Goal: Information Seeking & Learning: Learn about a topic

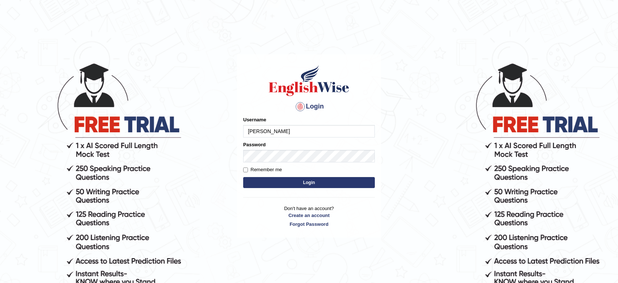
click at [329, 186] on button "Login" at bounding box center [309, 182] width 132 height 11
type input "tahseen"
click at [322, 180] on button "Login" at bounding box center [309, 182] width 132 height 11
type input "[PERSON_NAME]"
click at [321, 180] on button "Login" at bounding box center [309, 182] width 132 height 11
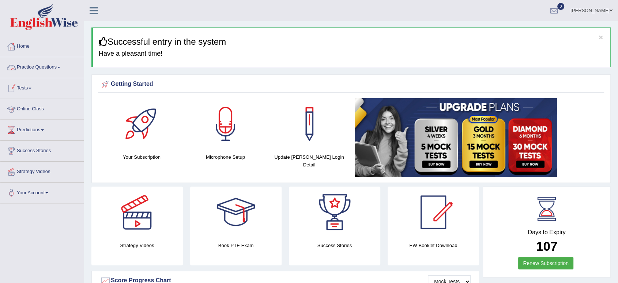
click at [59, 69] on link "Practice Questions" at bounding box center [41, 66] width 83 height 18
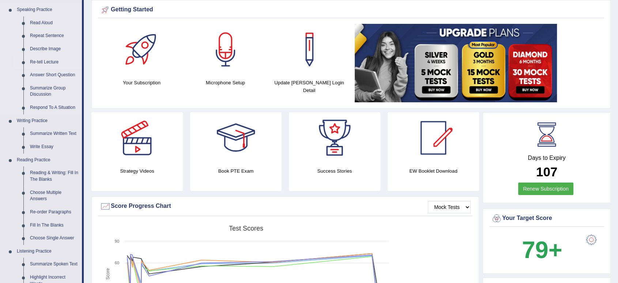
scroll to position [75, 0]
click at [38, 146] on link "Write Essay" at bounding box center [54, 146] width 55 height 13
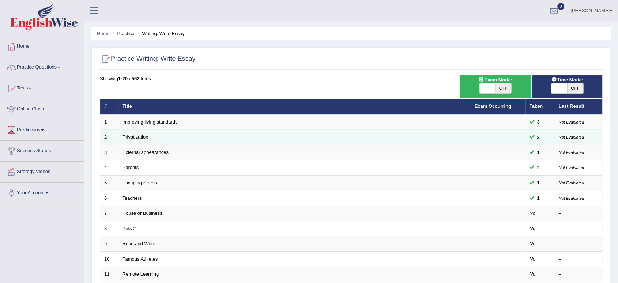
click at [524, 135] on td at bounding box center [498, 137] width 55 height 15
click at [144, 138] on link "Privatization" at bounding box center [136, 136] width 26 height 5
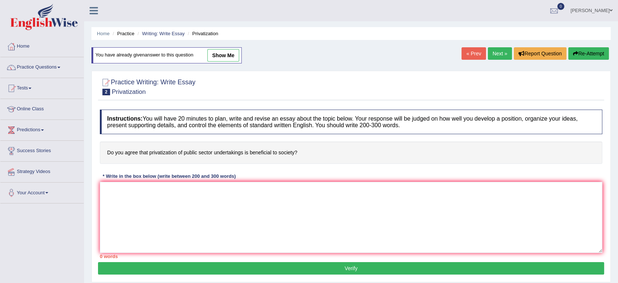
click at [231, 56] on link "show me" at bounding box center [224, 55] width 32 height 12
type textarea "In today's complex world, numerous issues and topics are subject to debate. One…"
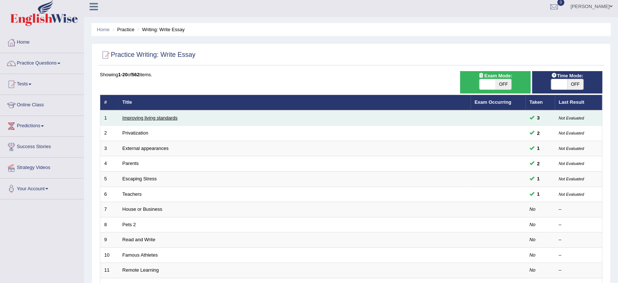
click at [141, 115] on link "Improving living standards" at bounding box center [150, 117] width 55 height 5
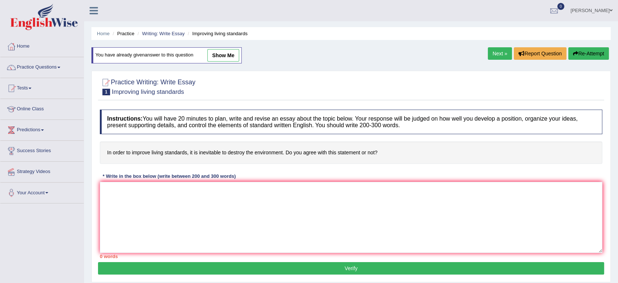
click at [226, 57] on link "show me" at bounding box center [224, 55] width 32 height 12
type textarea "In [DATE] complex world, numerous issues and topics are subject to debate. One …"
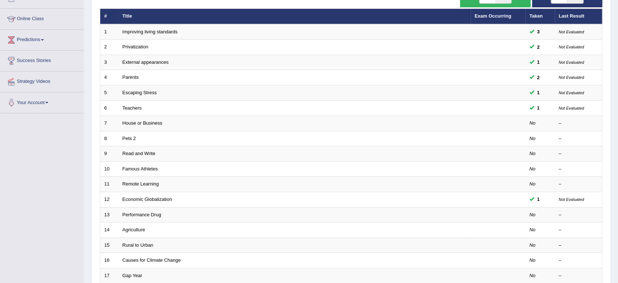
scroll to position [90, 0]
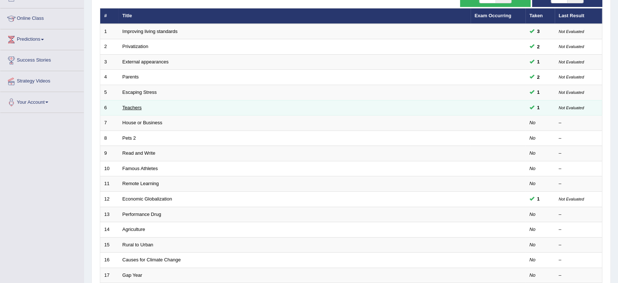
click at [139, 106] on link "Teachers" at bounding box center [132, 107] width 19 height 5
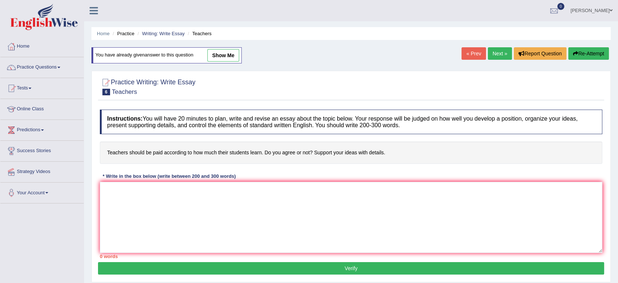
click at [228, 55] on link "show me" at bounding box center [224, 55] width 32 height 12
type textarea "A section of the society holds a belief that teachers should be paid according …"
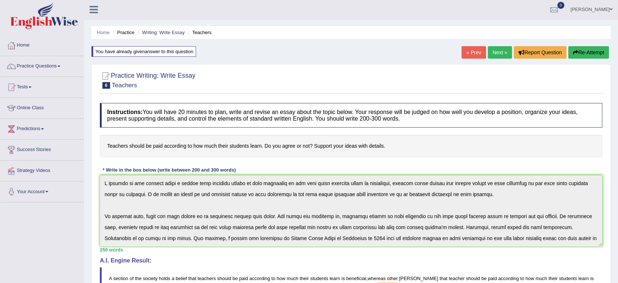
scroll to position [55, 0]
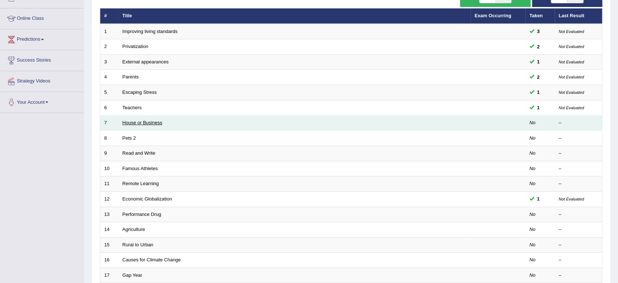
click at [152, 121] on link "House or Business" at bounding box center [143, 122] width 40 height 5
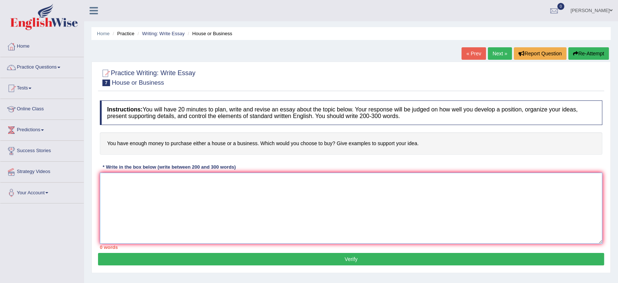
click at [202, 193] on textarea at bounding box center [351, 207] width 503 height 71
paste textarea "section of the society holds a belief that teachers should be paid according to…"
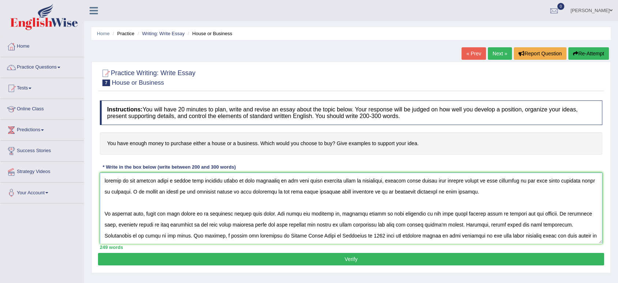
click at [199, 180] on textarea at bounding box center [351, 207] width 503 height 71
click at [231, 187] on textarea at bounding box center [351, 207] width 503 height 71
drag, startPoint x: 197, startPoint y: 181, endPoint x: 349, endPoint y: 180, distance: 152.2
click at [349, 180] on textarea at bounding box center [351, 207] width 503 height 71
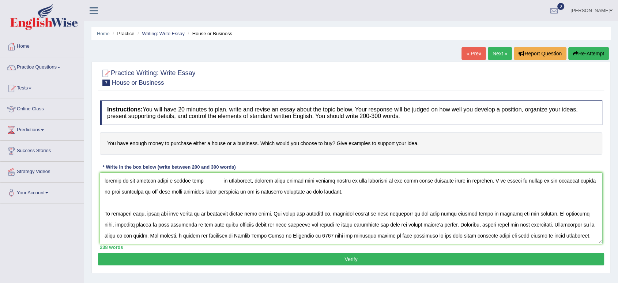
drag, startPoint x: 542, startPoint y: 181, endPoint x: 215, endPoint y: 194, distance: 326.7
click at [215, 194] on textarea at bounding box center [351, 207] width 503 height 71
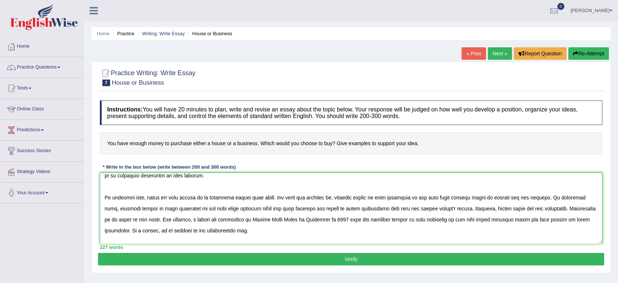
scroll to position [17, 0]
drag, startPoint x: 336, startPoint y: 195, endPoint x: 485, endPoint y: 196, distance: 149.0
click at [485, 196] on textarea at bounding box center [351, 207] width 503 height 71
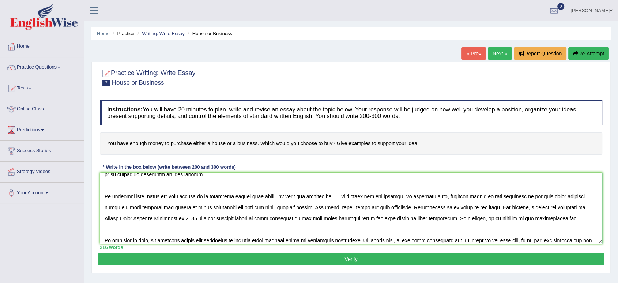
click at [443, 197] on textarea at bounding box center [351, 207] width 503 height 71
drag, startPoint x: 443, startPoint y: 197, endPoint x: 116, endPoint y: 208, distance: 326.6
click at [116, 208] on textarea at bounding box center [351, 207] width 503 height 71
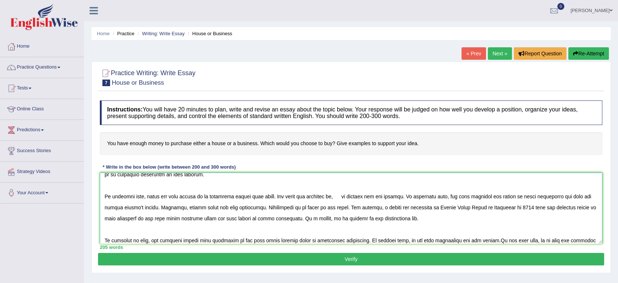
drag, startPoint x: 532, startPoint y: 206, endPoint x: 212, endPoint y: 221, distance: 320.6
click at [212, 221] on textarea at bounding box center [351, 207] width 503 height 71
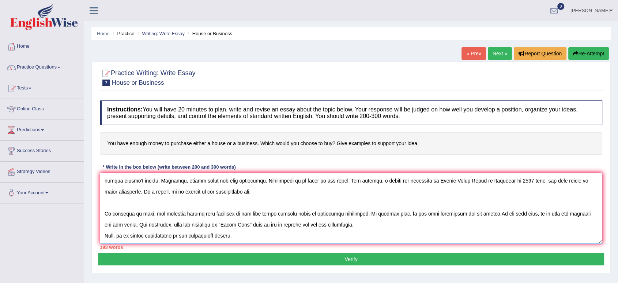
scroll to position [44, 0]
drag, startPoint x: 157, startPoint y: 212, endPoint x: 300, endPoint y: 216, distance: 143.5
click at [300, 216] on textarea at bounding box center [351, 207] width 503 height 71
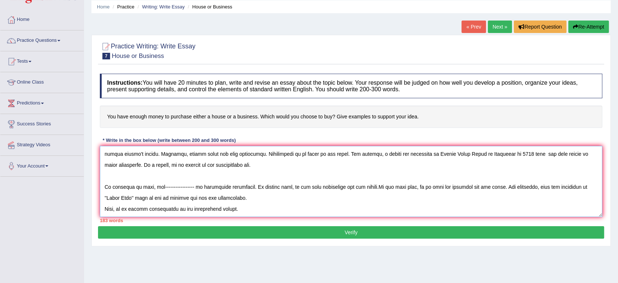
scroll to position [98, 0]
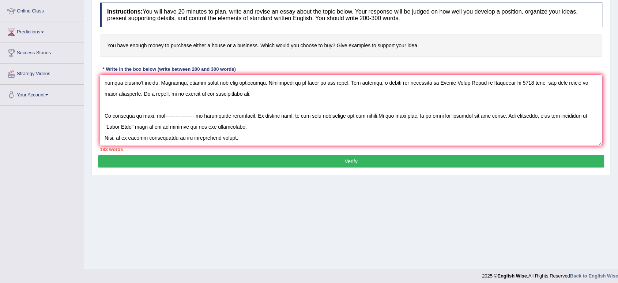
click at [237, 137] on textarea at bounding box center [351, 110] width 503 height 71
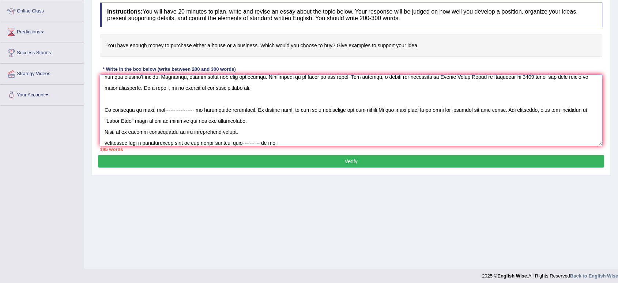
click at [284, 141] on textarea at bounding box center [351, 110] width 503 height 71
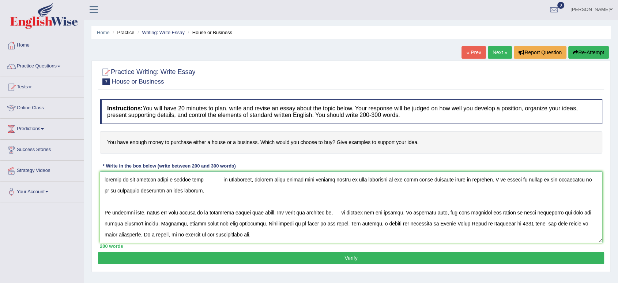
scroll to position [0, 0]
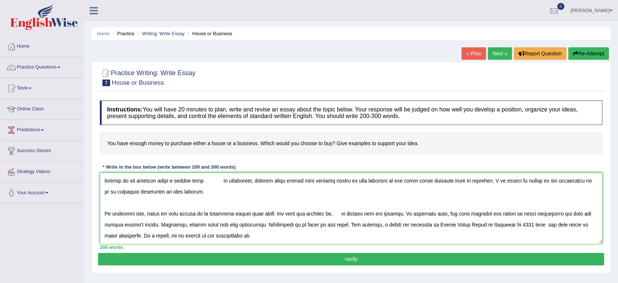
click at [195, 179] on textarea at bounding box center [351, 207] width 503 height 71
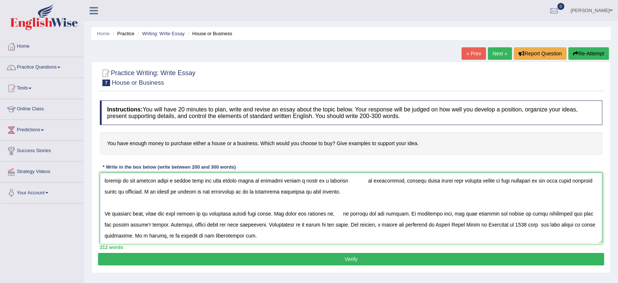
click at [366, 181] on textarea at bounding box center [351, 207] width 503 height 71
click at [108, 183] on textarea at bounding box center [351, 207] width 503 height 71
click at [105, 181] on textarea at bounding box center [351, 207] width 503 height 71
drag, startPoint x: 445, startPoint y: 180, endPoint x: 115, endPoint y: 192, distance: 330.0
click at [115, 192] on textarea at bounding box center [351, 207] width 503 height 71
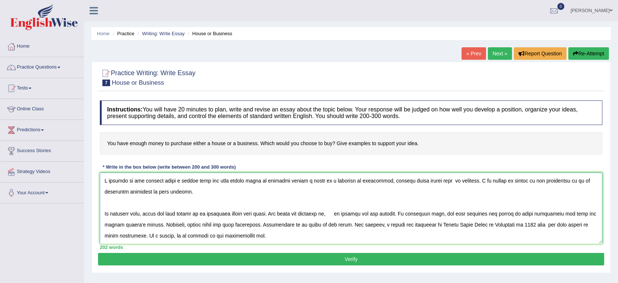
click at [530, 179] on textarea at bounding box center [351, 207] width 503 height 71
click at [444, 180] on textarea at bounding box center [351, 207] width 503 height 71
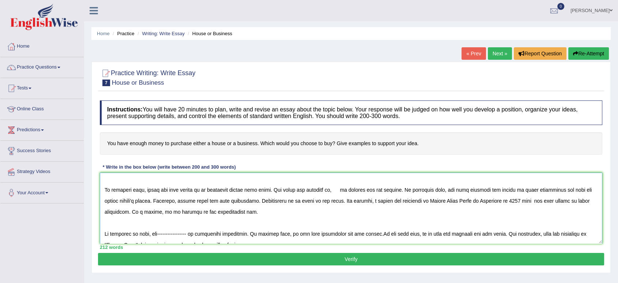
scroll to position [25, 0]
click at [334, 188] on textarea at bounding box center [351, 207] width 503 height 71
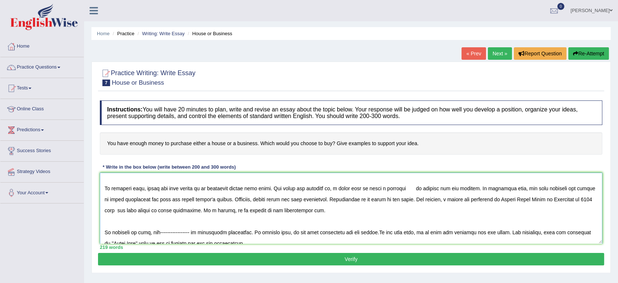
click at [412, 187] on textarea at bounding box center [351, 207] width 503 height 71
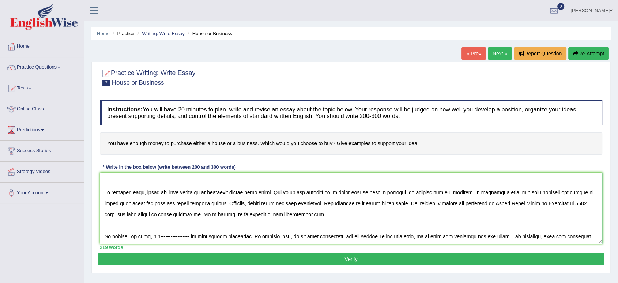
scroll to position [21, 0]
click at [407, 194] on textarea at bounding box center [351, 207] width 503 height 71
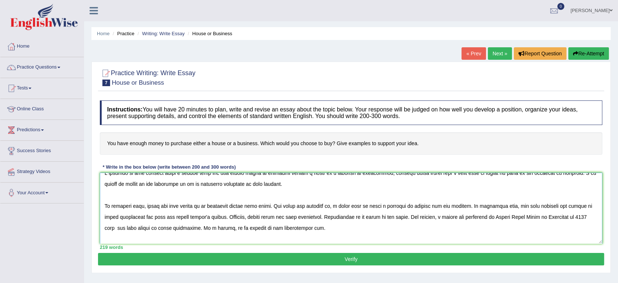
scroll to position [5, 0]
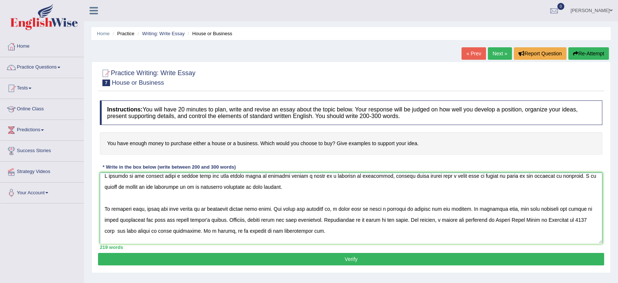
click at [504, 209] on textarea at bounding box center [351, 207] width 503 height 71
click at [264, 231] on textarea at bounding box center [351, 207] width 503 height 71
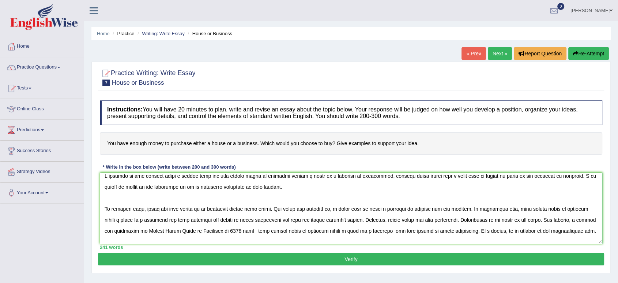
click at [408, 232] on textarea at bounding box center [351, 207] width 503 height 71
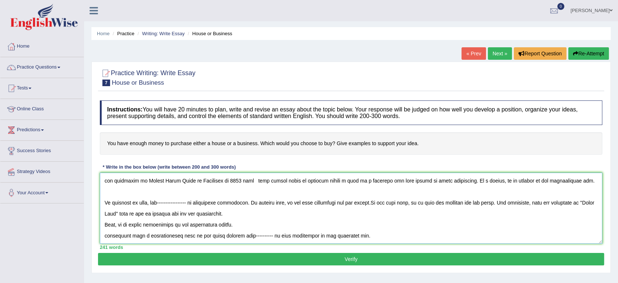
click at [185, 202] on textarea at bounding box center [351, 207] width 503 height 71
click at [242, 202] on textarea at bounding box center [351, 207] width 503 height 71
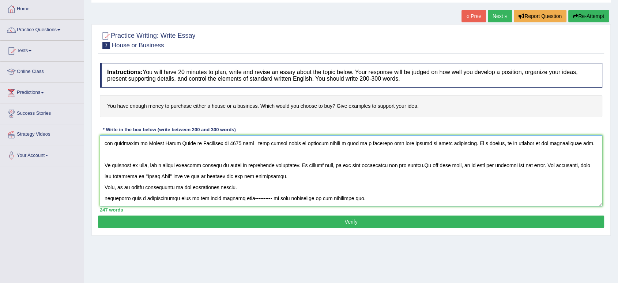
scroll to position [38, 0]
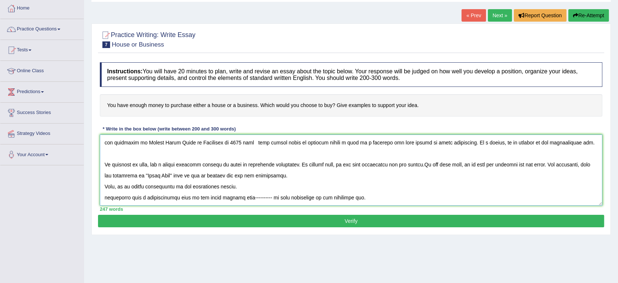
click at [266, 198] on textarea at bounding box center [351, 169] width 503 height 71
click at [218, 164] on textarea at bounding box center [351, 169] width 503 height 71
click at [214, 163] on textarea at bounding box center [351, 169] width 503 height 71
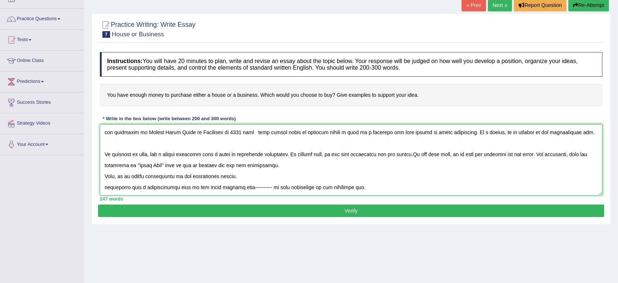
scroll to position [49, 0]
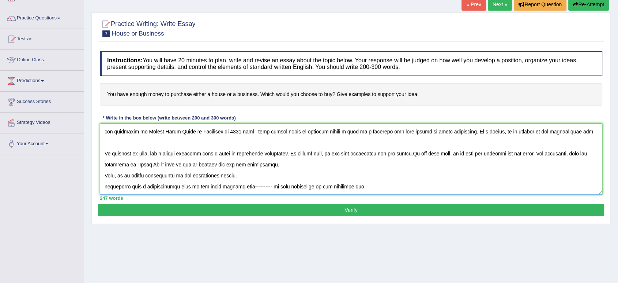
click at [267, 186] on textarea at bounding box center [351, 158] width 503 height 71
click at [262, 186] on textarea at bounding box center [351, 158] width 503 height 71
click at [265, 186] on textarea at bounding box center [351, 158] width 503 height 71
click at [250, 189] on textarea at bounding box center [351, 158] width 503 height 71
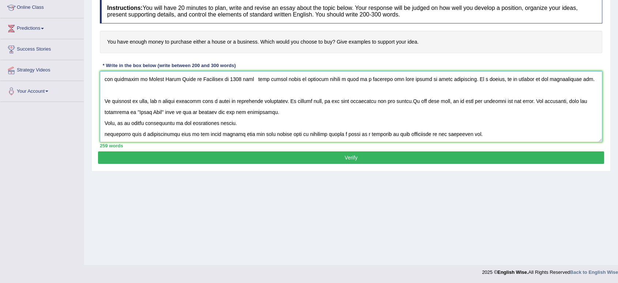
scroll to position [100, 0]
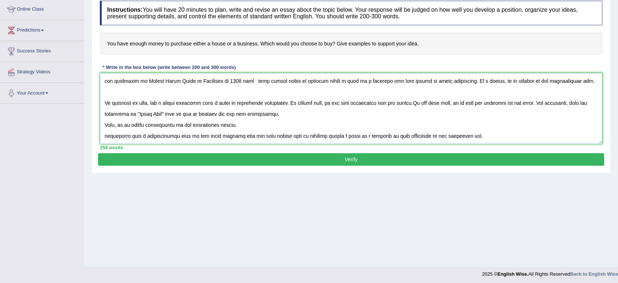
click at [108, 138] on textarea at bounding box center [351, 108] width 503 height 71
type textarea "A section of the society holds a belief that you have enough money to purchase …"
click at [347, 156] on button "Verify" at bounding box center [351, 159] width 506 height 12
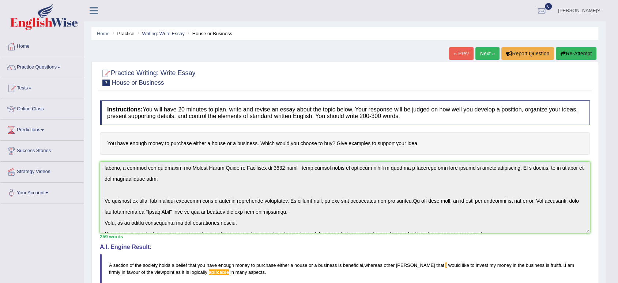
scroll to position [66, 0]
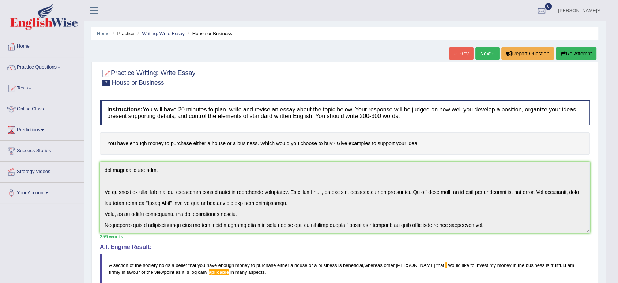
click at [487, 56] on link "Next »" at bounding box center [488, 53] width 24 height 12
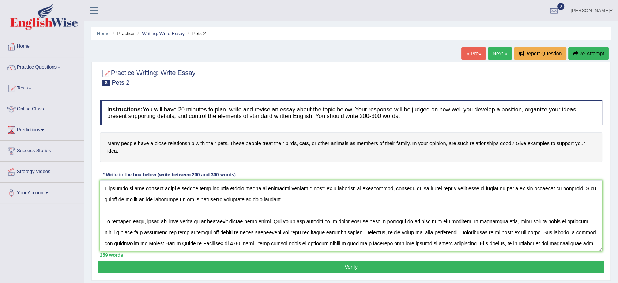
drag, startPoint x: 199, startPoint y: 187, endPoint x: 351, endPoint y: 191, distance: 151.9
click at [351, 191] on textarea at bounding box center [351, 215] width 503 height 71
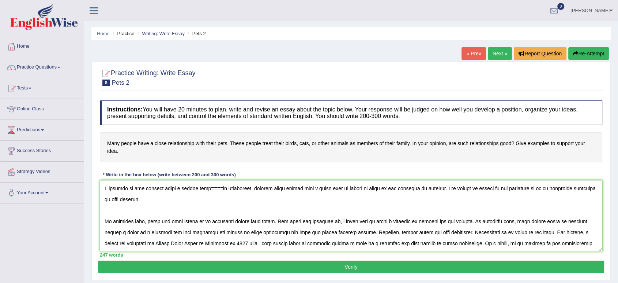
drag, startPoint x: 302, startPoint y: 188, endPoint x: 409, endPoint y: 189, distance: 107.2
click at [409, 189] on textarea at bounding box center [351, 215] width 503 height 71
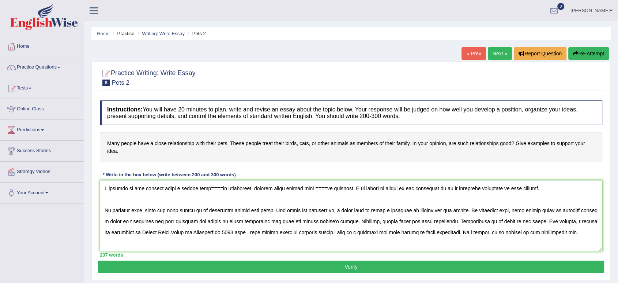
drag, startPoint x: 336, startPoint y: 209, endPoint x: 404, endPoint y: 212, distance: 68.5
click at [404, 212] on textarea at bounding box center [351, 215] width 503 height 71
drag, startPoint x: 453, startPoint y: 210, endPoint x: 125, endPoint y: 225, distance: 328.6
click at [125, 225] on textarea at bounding box center [351, 215] width 503 height 71
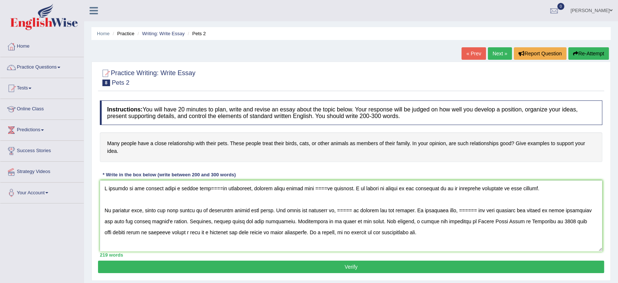
click at [550, 222] on textarea at bounding box center [351, 215] width 503 height 71
drag, startPoint x: 567, startPoint y: 223, endPoint x: 229, endPoint y: 231, distance: 338.2
click at [229, 231] on textarea at bounding box center [351, 215] width 503 height 71
click at [568, 223] on textarea at bounding box center [351, 215] width 503 height 71
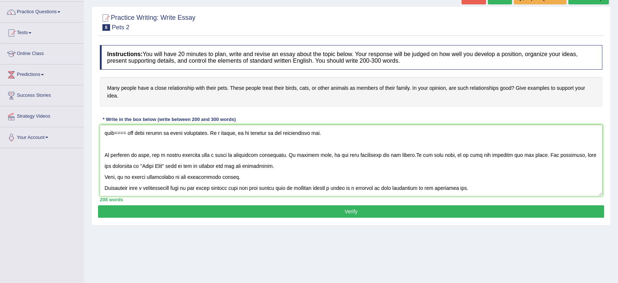
scroll to position [56, 0]
drag, startPoint x: 156, startPoint y: 152, endPoint x: 228, endPoint y: 154, distance: 72.5
click at [228, 154] on textarea at bounding box center [351, 159] width 503 height 71
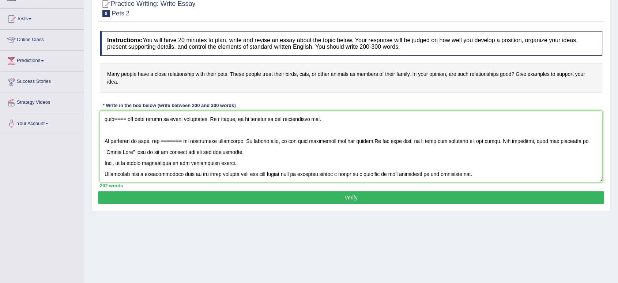
scroll to position [68, 0]
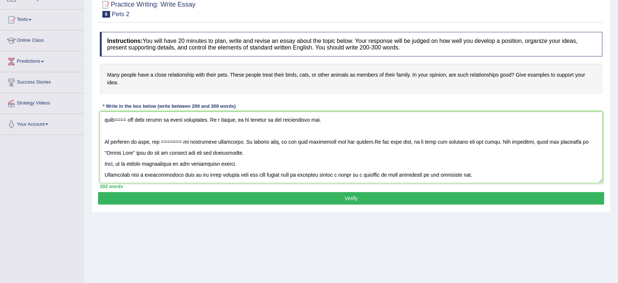
drag, startPoint x: 252, startPoint y: 174, endPoint x: 399, endPoint y: 176, distance: 146.8
click at [399, 176] on textarea at bounding box center [351, 147] width 503 height 71
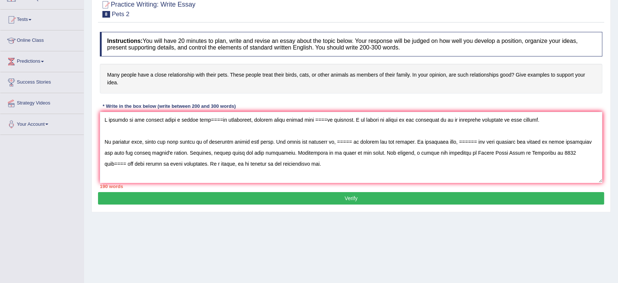
scroll to position [0, 0]
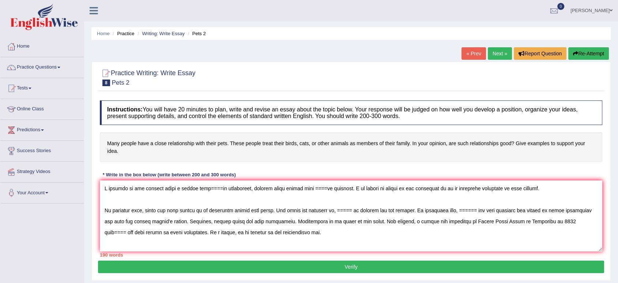
click at [209, 189] on textarea at bounding box center [351, 215] width 503 height 71
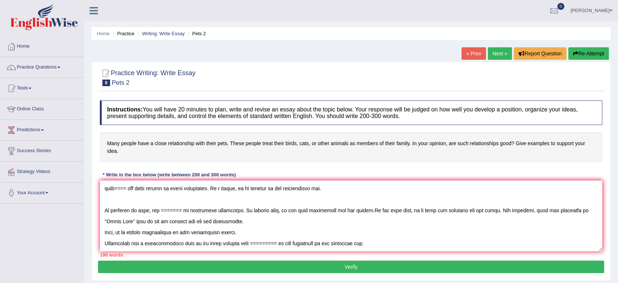
drag, startPoint x: 103, startPoint y: 187, endPoint x: 405, endPoint y: 260, distance: 310.5
click at [405, 260] on div "Instructions: You will have 20 minutes to plan, write and revise an essay about…" at bounding box center [351, 179] width 506 height 164
click at [410, 249] on textarea at bounding box center [351, 215] width 503 height 71
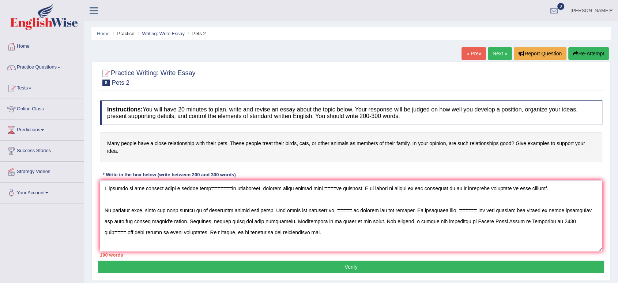
click at [220, 186] on textarea at bounding box center [351, 215] width 503 height 71
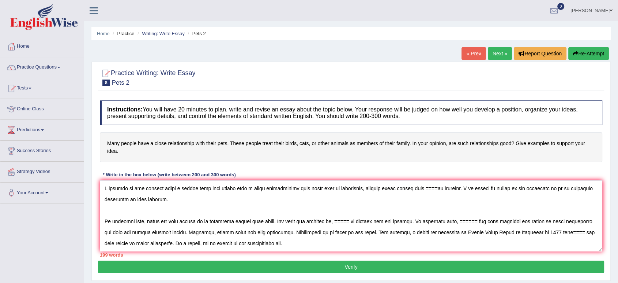
drag, startPoint x: 413, startPoint y: 188, endPoint x: 420, endPoint y: 198, distance: 12.5
click at [420, 198] on textarea at bounding box center [351, 215] width 503 height 71
click at [422, 199] on textarea at bounding box center [351, 215] width 503 height 71
click at [423, 190] on textarea at bounding box center [351, 215] width 503 height 71
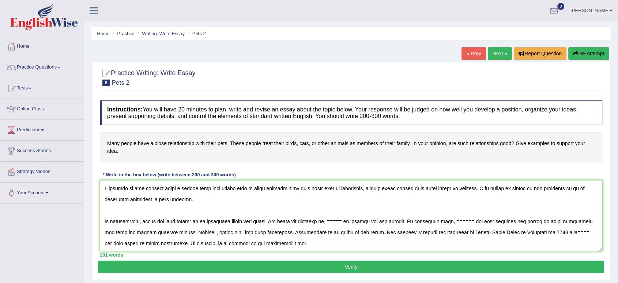
click at [424, 187] on textarea at bounding box center [351, 215] width 503 height 71
click at [413, 187] on textarea at bounding box center [351, 215] width 503 height 71
click at [429, 187] on textarea at bounding box center [351, 215] width 503 height 71
click at [481, 188] on textarea at bounding box center [351, 215] width 503 height 71
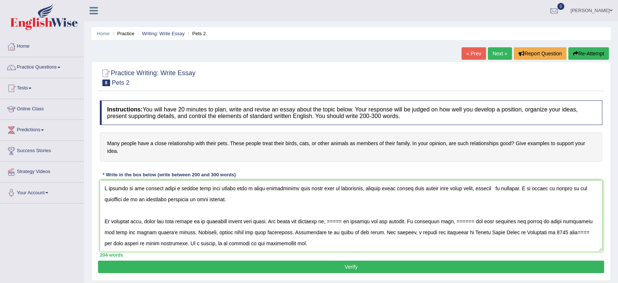
click at [463, 191] on textarea at bounding box center [351, 215] width 503 height 71
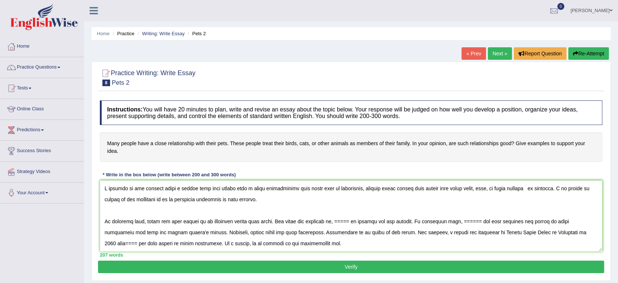
click at [515, 188] on textarea at bounding box center [351, 215] width 503 height 71
click at [246, 201] on textarea at bounding box center [351, 215] width 503 height 71
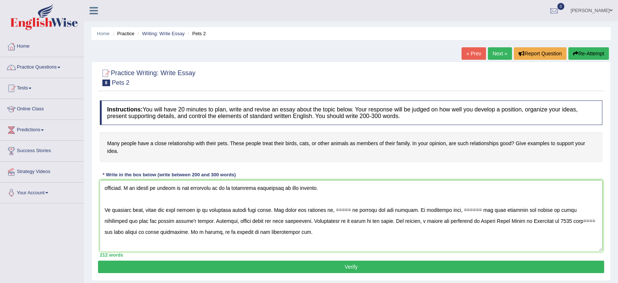
scroll to position [12, 0]
click at [351, 210] on textarea at bounding box center [351, 215] width 503 height 71
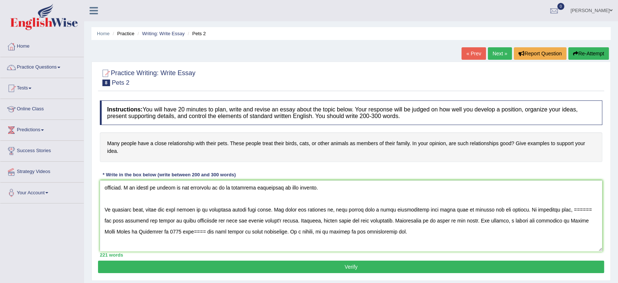
click at [576, 207] on textarea at bounding box center [351, 215] width 503 height 71
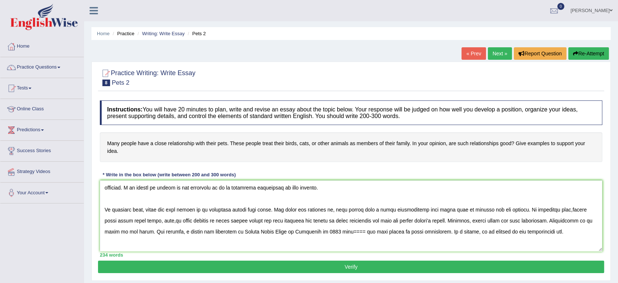
click at [127, 223] on textarea at bounding box center [351, 215] width 503 height 71
drag, startPoint x: 231, startPoint y: 220, endPoint x: 185, endPoint y: 225, distance: 46.4
click at [185, 225] on textarea at bounding box center [351, 215] width 503 height 71
click at [329, 231] on textarea at bounding box center [351, 215] width 503 height 71
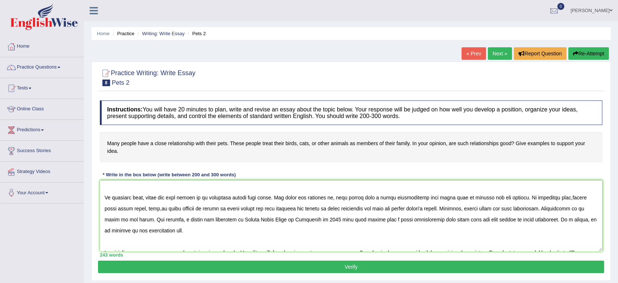
scroll to position [24, 0]
click at [568, 218] on textarea at bounding box center [351, 215] width 503 height 71
click at [566, 221] on textarea at bounding box center [351, 215] width 503 height 71
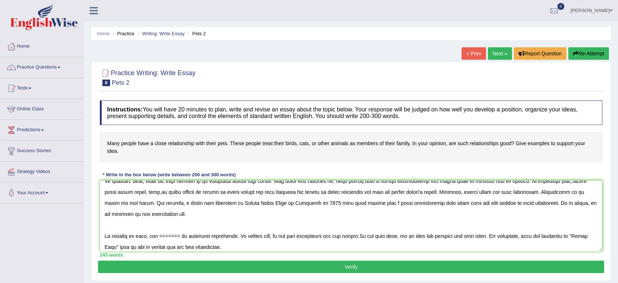
scroll to position [41, 0]
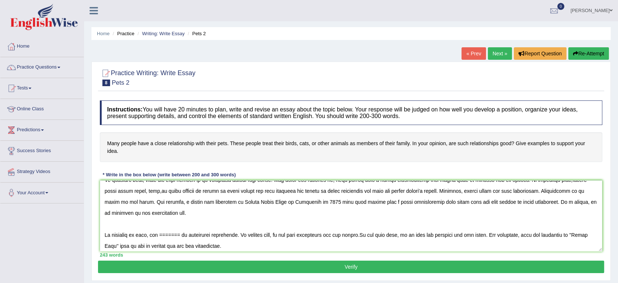
click at [161, 246] on textarea at bounding box center [351, 215] width 503 height 71
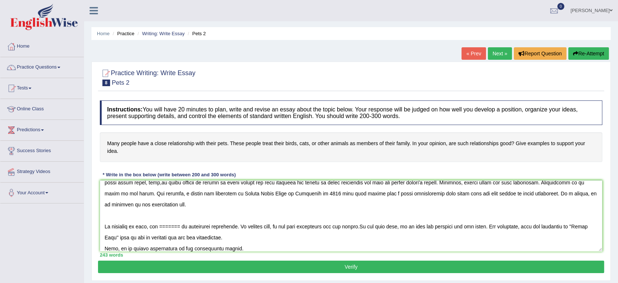
scroll to position [50, 0]
click at [178, 227] on textarea at bounding box center [351, 215] width 503 height 71
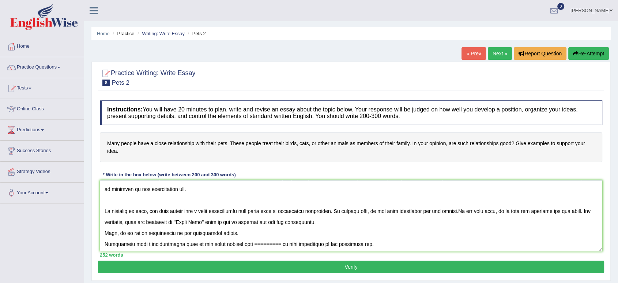
scroll to position [66, 0]
click at [279, 244] on textarea at bounding box center [351, 215] width 503 height 71
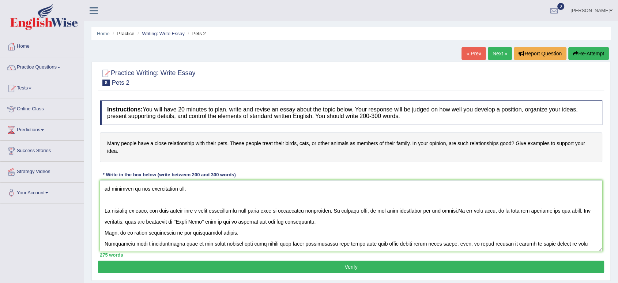
scroll to position [76, 0]
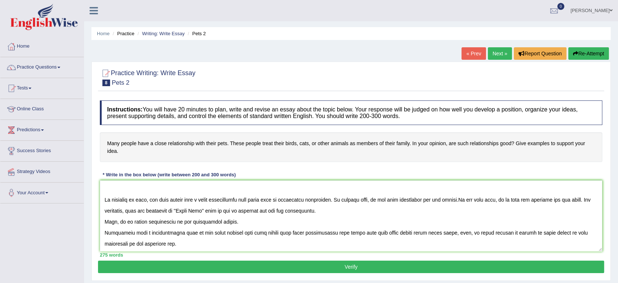
type textarea "A section of the society holds a belief that many people have a close relations…"
click at [273, 267] on button "Verify" at bounding box center [351, 266] width 506 height 12
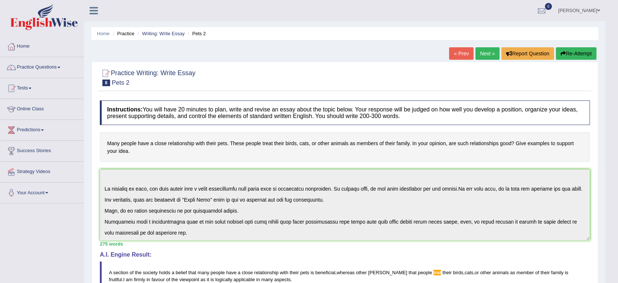
click at [258, 254] on h4 "A.I. Engine Result:" at bounding box center [345, 254] width 490 height 7
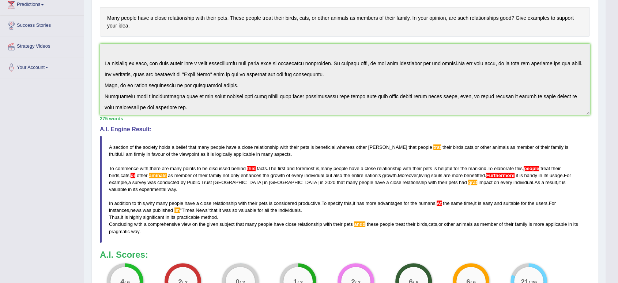
scroll to position [216, 0]
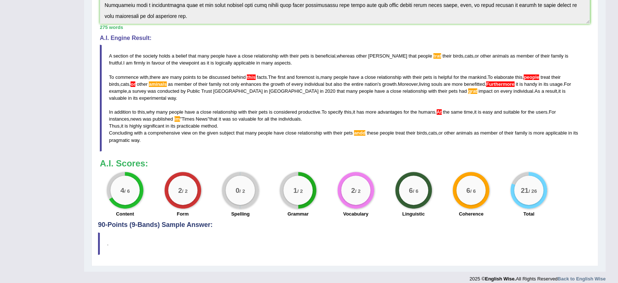
click at [504, 85] on span "Furthermore" at bounding box center [500, 83] width 28 height 5
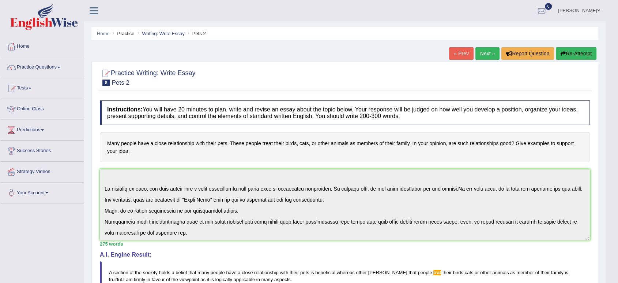
scroll to position [0, 0]
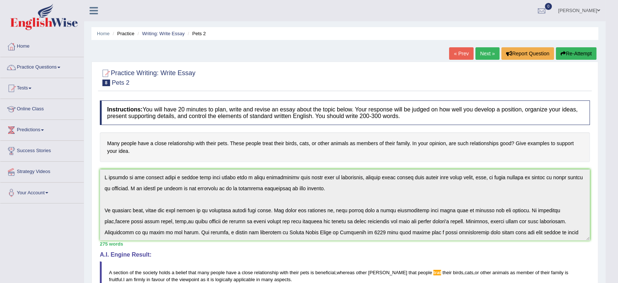
click at [457, 52] on link "« Prev" at bounding box center [461, 53] width 24 height 12
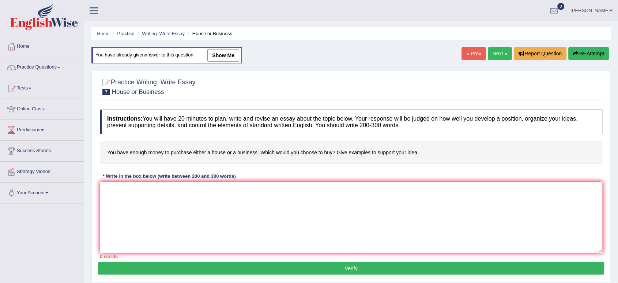
click at [229, 54] on link "show me" at bounding box center [224, 55] width 32 height 12
type textarea "A section of the society holds a belief that you have enough money to purchase …"
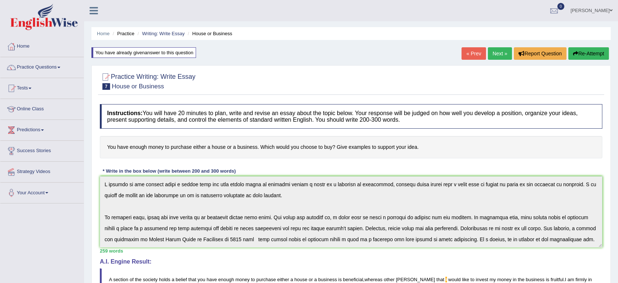
click at [471, 49] on link "« Prev" at bounding box center [474, 53] width 24 height 12
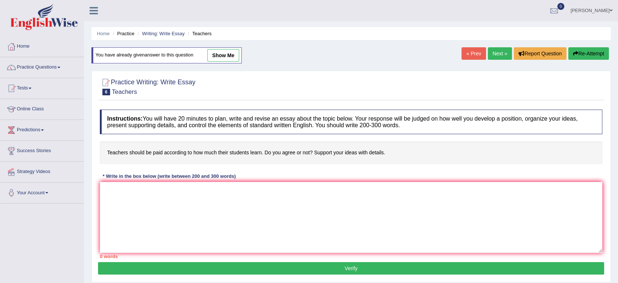
click at [225, 56] on link "show me" at bounding box center [224, 55] width 32 height 12
type textarea "A section of the society holds a belief that teachers should be paid according …"
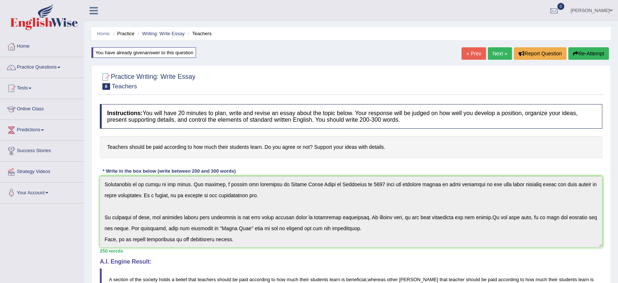
click at [478, 51] on link "« Prev" at bounding box center [474, 53] width 24 height 12
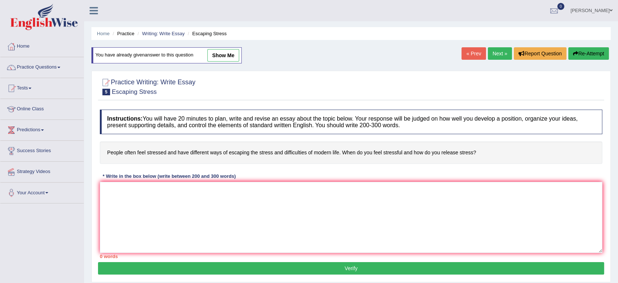
click at [224, 55] on link "show me" at bounding box center [224, 55] width 32 height 12
type textarea "A section of the society holds a belief that have different ways of escaping th…"
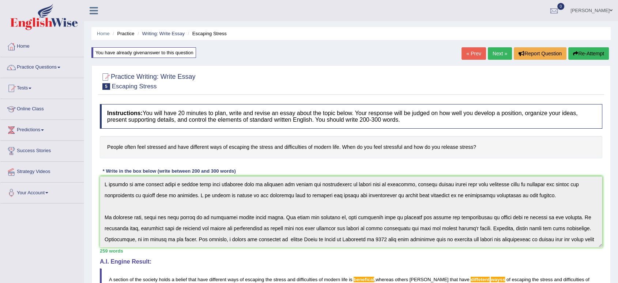
click at [471, 56] on link "« Prev" at bounding box center [474, 53] width 24 height 12
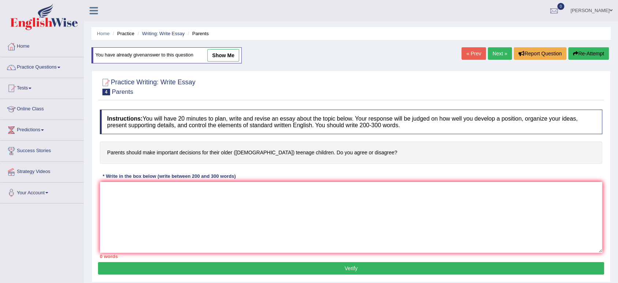
click at [226, 53] on link "show me" at bounding box center [224, 55] width 32 height 12
type textarea "A section of the society holds a belief that parents should make important deci…"
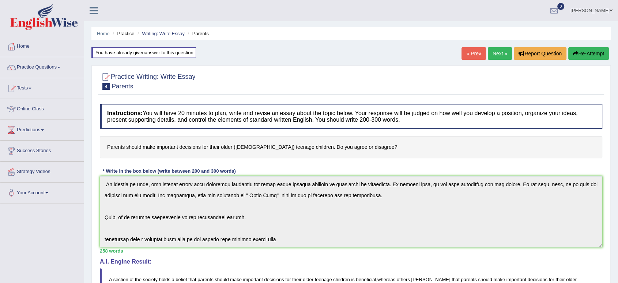
click at [468, 51] on link "« Prev" at bounding box center [474, 53] width 24 height 12
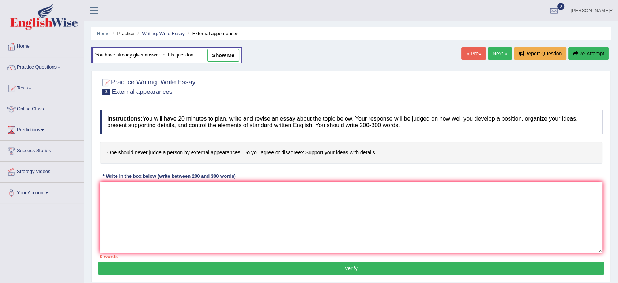
click at [213, 51] on link "show me" at bounding box center [224, 55] width 32 height 12
type textarea "In today's complex world, numerous issues and topics are subject to debate. One…"
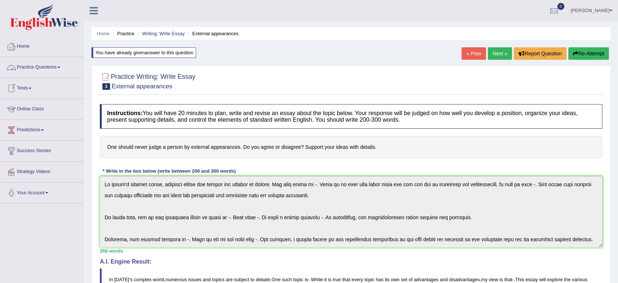
click at [56, 67] on link "Practice Questions" at bounding box center [41, 66] width 83 height 18
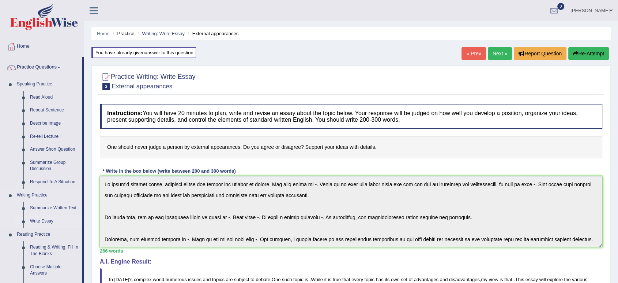
click at [49, 219] on link "Write Essay" at bounding box center [54, 220] width 55 height 13
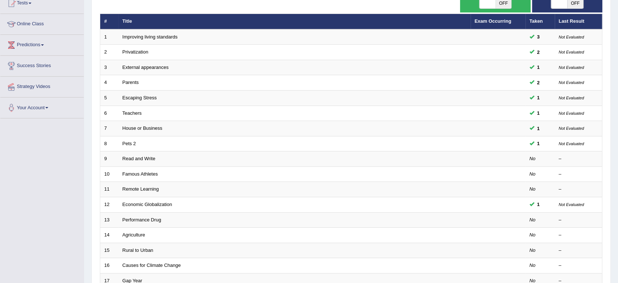
scroll to position [85, 0]
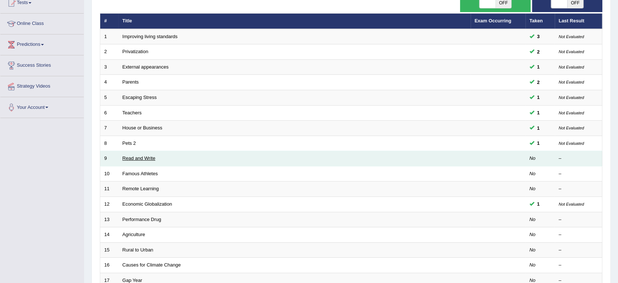
click at [138, 156] on link "Read and Write" at bounding box center [139, 157] width 33 height 5
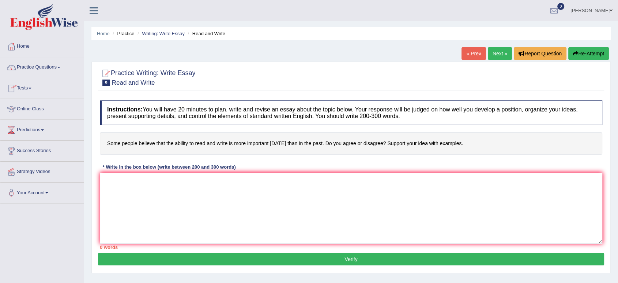
click at [33, 47] on link "Home" at bounding box center [41, 45] width 83 height 18
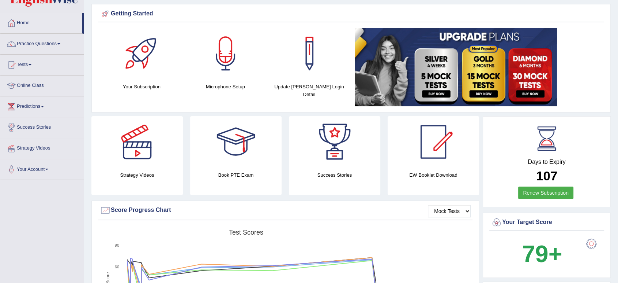
scroll to position [26, 0]
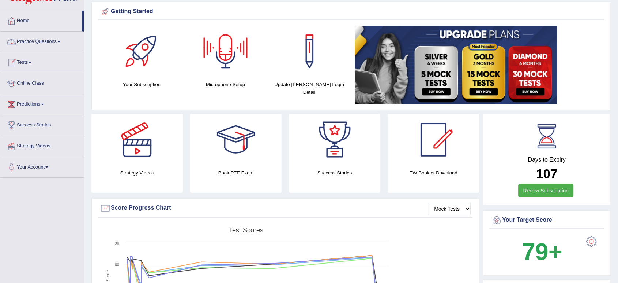
click at [58, 40] on link "Practice Questions" at bounding box center [41, 40] width 83 height 18
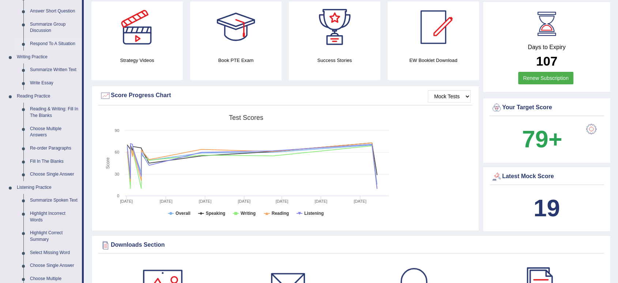
scroll to position [138, 0]
click at [38, 81] on link "Write Essay" at bounding box center [54, 82] width 55 height 13
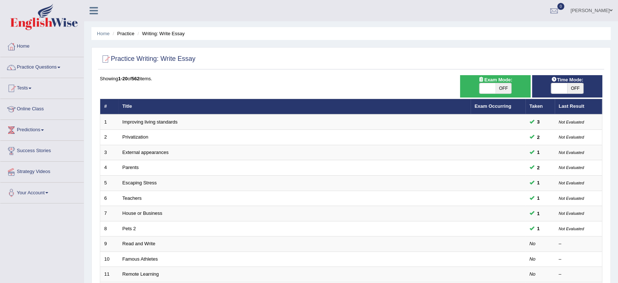
click at [574, 90] on span "OFF" at bounding box center [576, 88] width 16 height 10
checkbox input "true"
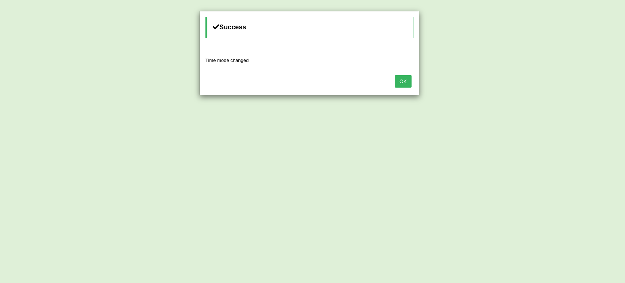
click at [406, 83] on button "OK" at bounding box center [403, 81] width 17 height 12
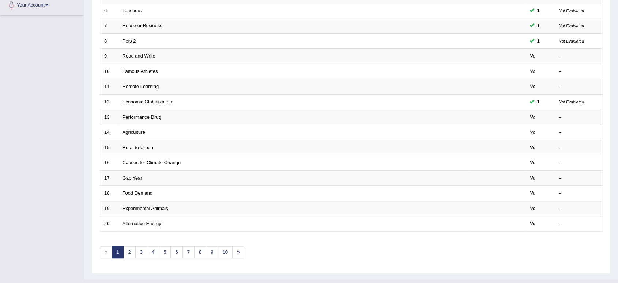
scroll to position [186, 0]
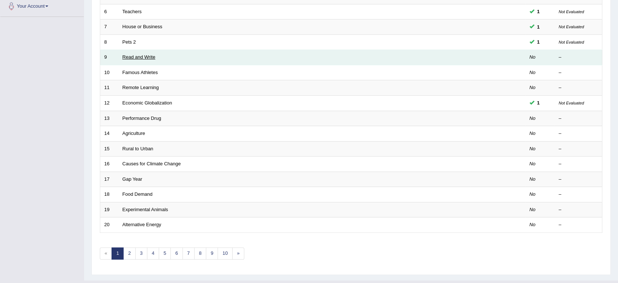
click at [139, 58] on link "Read and Write" at bounding box center [139, 56] width 33 height 5
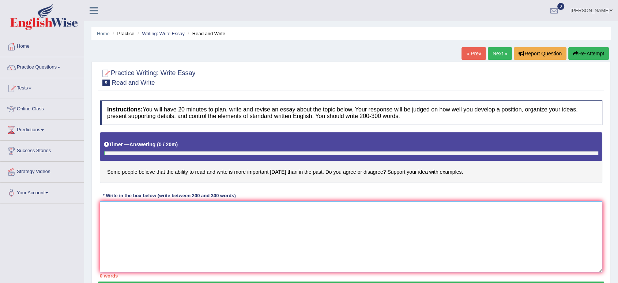
click at [138, 202] on textarea at bounding box center [351, 236] width 503 height 71
type textarea "A section"
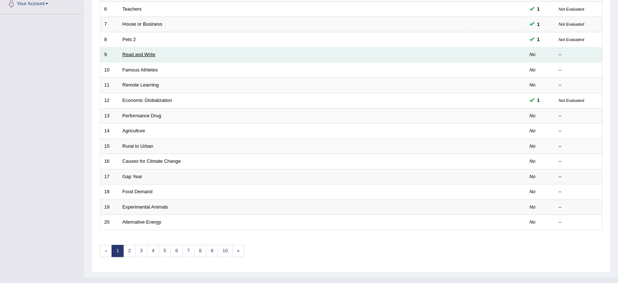
click at [123, 55] on link "Read and Write" at bounding box center [139, 54] width 33 height 5
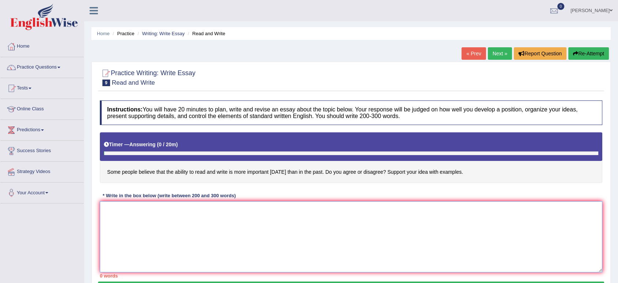
click at [136, 204] on textarea at bounding box center [351, 236] width 503 height 71
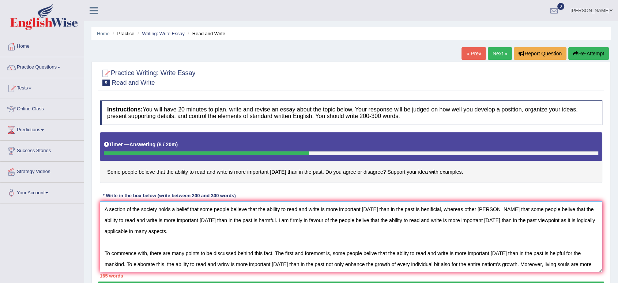
scroll to position [6, 0]
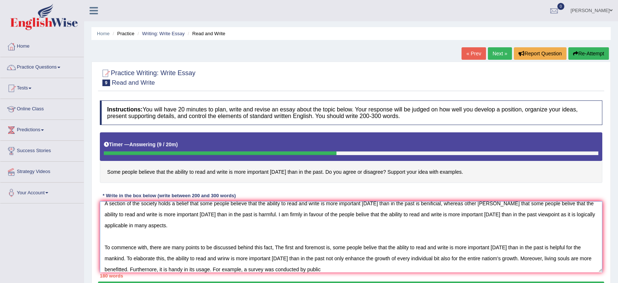
click at [310, 271] on textarea "A section of the society holds a belief that some people believe that the abili…" at bounding box center [351, 236] width 503 height 71
click at [334, 263] on textarea "A section of the society holds a belief that some people believe that the abili…" at bounding box center [351, 236] width 503 height 71
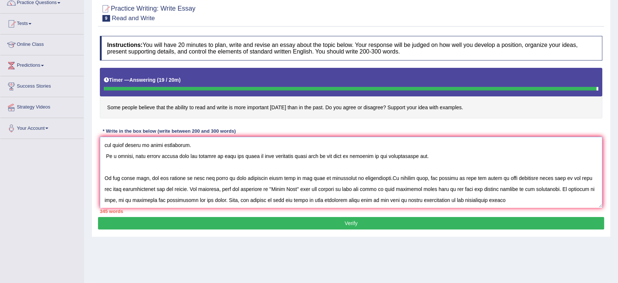
scroll to position [101, 0]
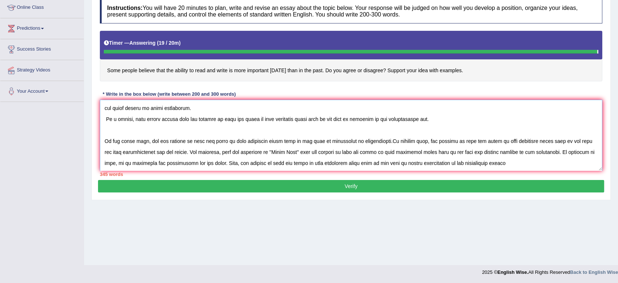
drag, startPoint x: 106, startPoint y: 210, endPoint x: 487, endPoint y: 177, distance: 382.1
click at [487, 177] on div "Instructions: You will have 20 minutes to plan, write and revise an essay about…" at bounding box center [351, 87] width 506 height 184
type textarea "A section of the society holds a belief that some people believe that the abili…"
click at [487, 177] on div "345 words" at bounding box center [351, 174] width 503 height 7
click at [490, 164] on textarea at bounding box center [351, 135] width 503 height 71
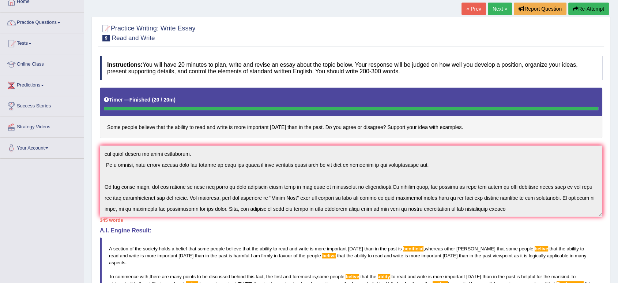
scroll to position [230, 0]
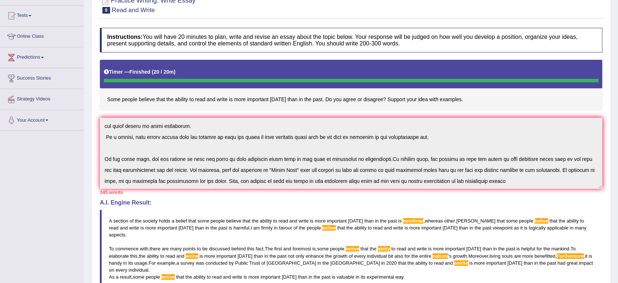
scroll to position [0, 0]
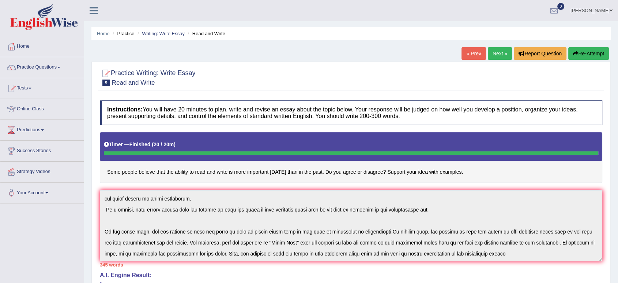
click at [583, 54] on button "Re-Attempt" at bounding box center [589, 53] width 41 height 12
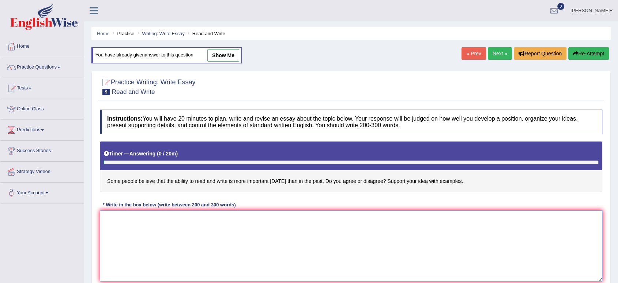
click at [111, 215] on textarea at bounding box center [351, 245] width 503 height 71
paste textarea "A section of the society holds a belief that some people believe that the abili…"
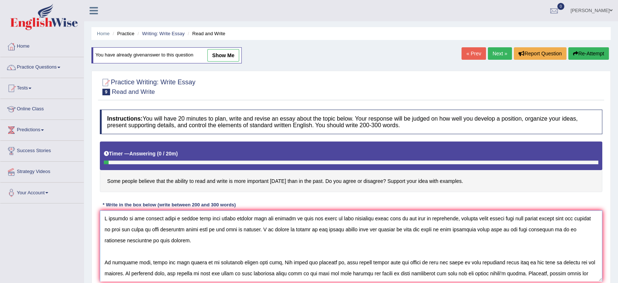
click at [541, 216] on textarea at bounding box center [351, 245] width 503 height 71
click at [340, 227] on textarea at bounding box center [351, 245] width 503 height 71
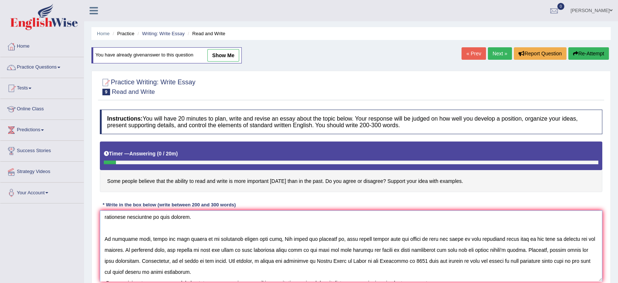
scroll to position [24, 0]
click at [372, 236] on textarea at bounding box center [351, 245] width 503 height 71
click at [229, 249] on textarea at bounding box center [351, 245] width 503 height 71
click at [132, 258] on textarea at bounding box center [351, 245] width 503 height 71
click at [150, 261] on textarea at bounding box center [351, 245] width 503 height 71
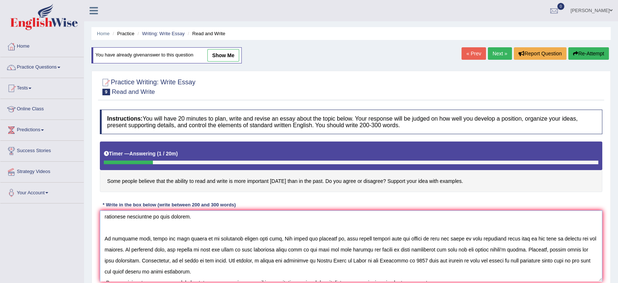
click at [164, 263] on textarea at bounding box center [351, 245] width 503 height 71
click at [490, 261] on textarea at bounding box center [351, 245] width 503 height 71
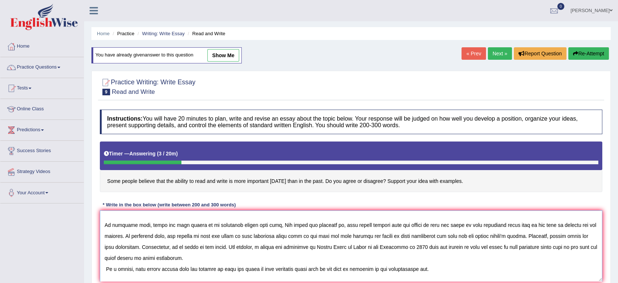
scroll to position [48, 0]
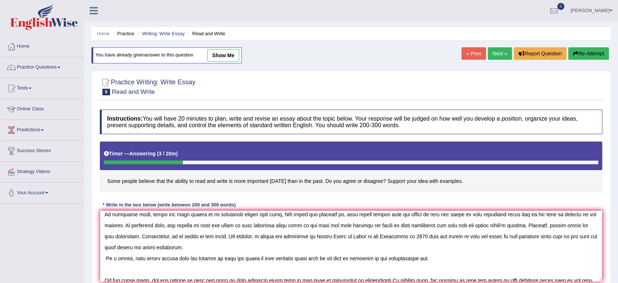
click at [172, 259] on textarea at bounding box center [351, 245] width 503 height 71
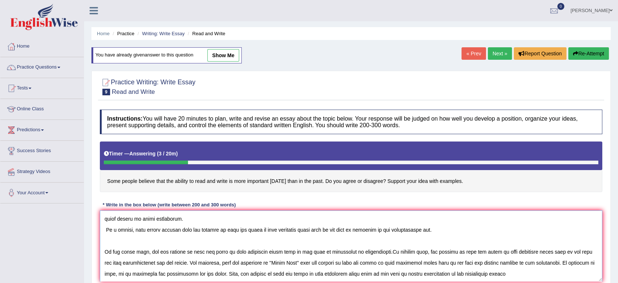
scroll to position [76, 0]
click at [206, 254] on textarea at bounding box center [351, 245] width 503 height 71
click at [545, 262] on textarea at bounding box center [351, 245] width 503 height 71
click at [400, 277] on textarea at bounding box center [351, 245] width 503 height 71
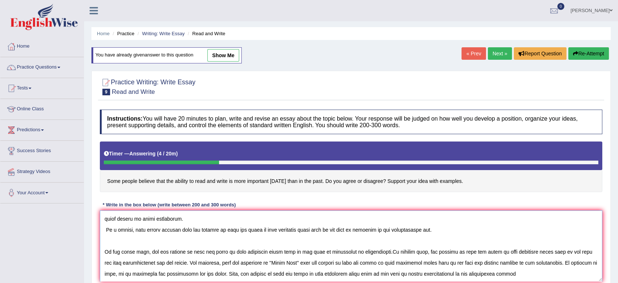
click at [431, 273] on textarea at bounding box center [351, 245] width 503 height 71
click at [430, 273] on textarea at bounding box center [351, 245] width 503 height 71
click at [489, 274] on textarea at bounding box center [351, 245] width 503 height 71
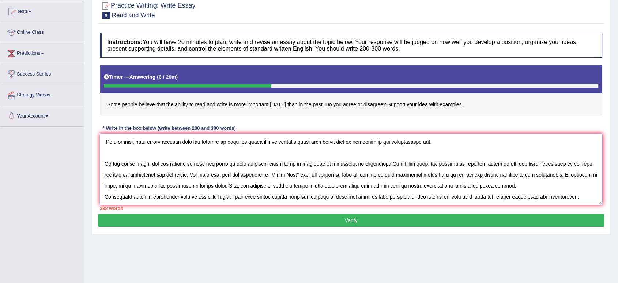
type textarea "A section of the society holds a belief that some people believe that the abili…"
click at [366, 217] on button "Verify" at bounding box center [351, 220] width 506 height 12
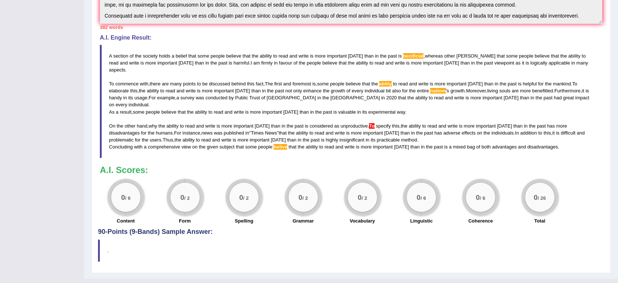
scroll to position [0, 0]
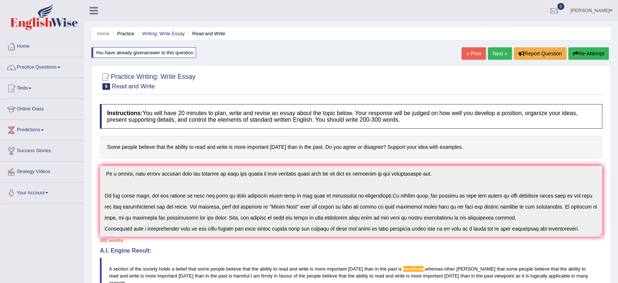
click at [348, 255] on div "Instructions: You will have 20 minutes to plan, write and revise an essay about…" at bounding box center [351, 270] width 506 height 340
click at [302, 253] on h4 "A.I. Engine Result:" at bounding box center [351, 250] width 503 height 7
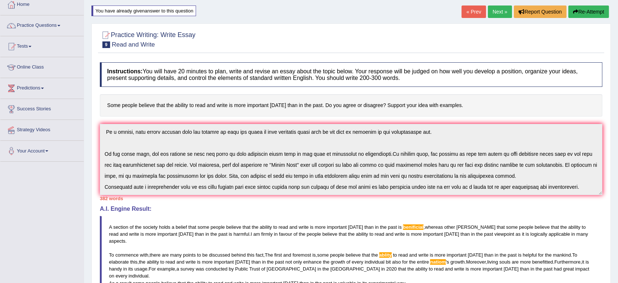
scroll to position [213, 0]
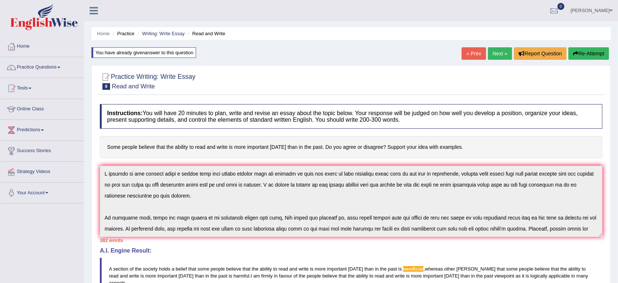
click at [591, 51] on button "Re-Attempt" at bounding box center [589, 53] width 41 height 12
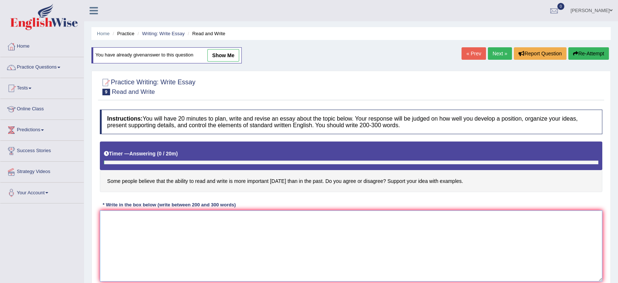
click at [229, 244] on textarea at bounding box center [351, 245] width 503 height 71
paste textarea "As a result, some people believe that the ability to read and write is more imp…"
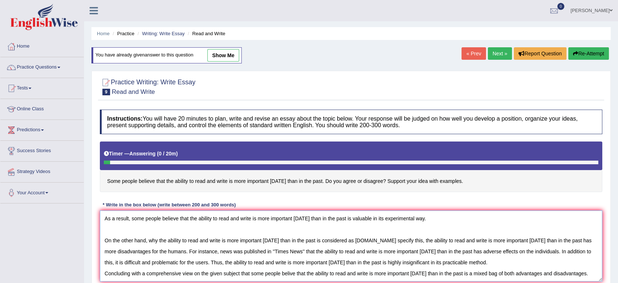
click at [229, 238] on textarea "As a result, some people believe that the ability to read and write is more imp…" at bounding box center [351, 245] width 503 height 71
click at [103, 216] on textarea "As a result, some people believe that the ability to read and write is more imp…" at bounding box center [351, 245] width 503 height 71
type textarea "As a result, some people believe that the ability to read and write is more imp…"
click at [471, 58] on link "« Prev" at bounding box center [474, 53] width 24 height 12
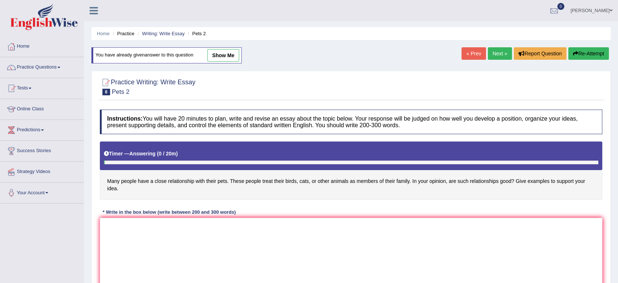
click at [219, 58] on link "show me" at bounding box center [224, 55] width 32 height 12
type textarea "A section of the society holds a belief that many people have a close relations…"
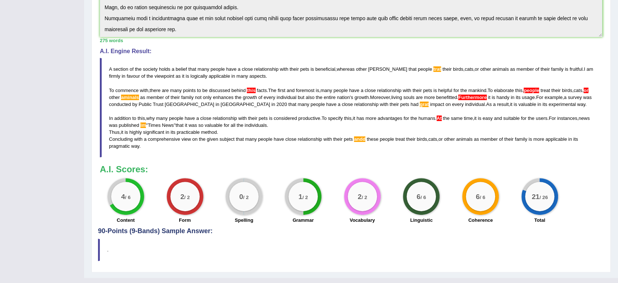
scroll to position [259, 0]
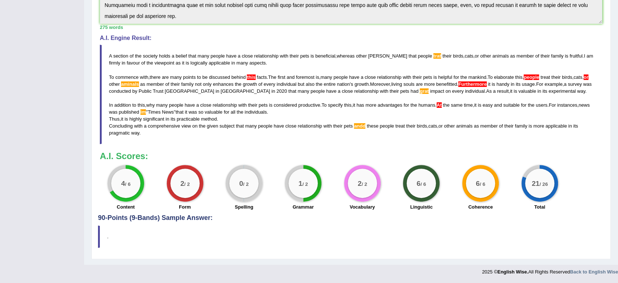
click at [300, 166] on div "Instructions: You will have 20 minutes to plan, write and revise an essay about…" at bounding box center [351, 27] width 506 height 373
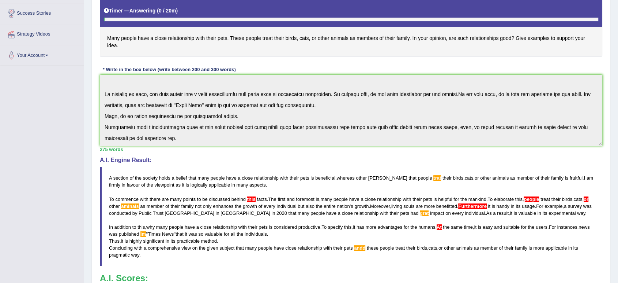
scroll to position [136, 0]
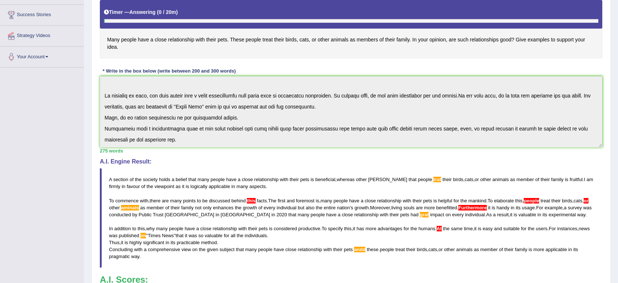
click at [347, 160] on h4 "A.I. Engine Result:" at bounding box center [351, 161] width 503 height 7
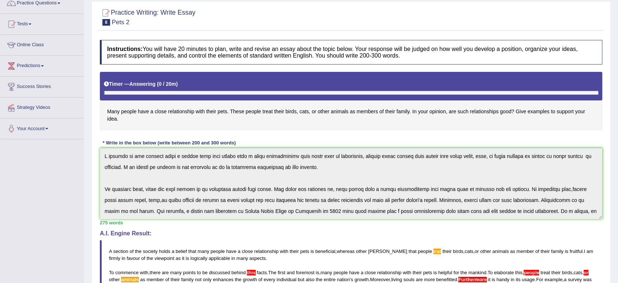
scroll to position [0, 0]
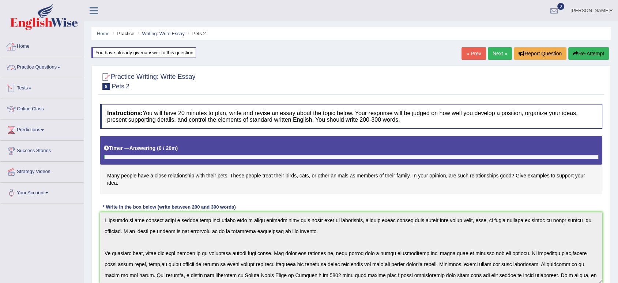
click at [65, 63] on link "Practice Questions" at bounding box center [41, 66] width 83 height 18
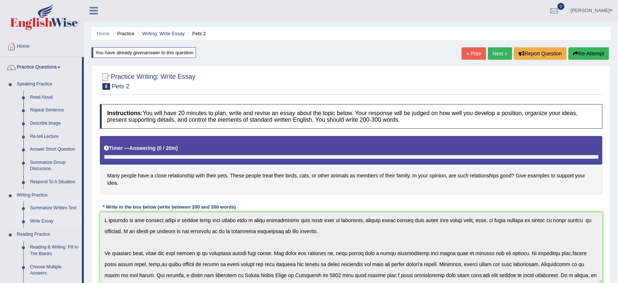
click at [39, 218] on link "Write Essay" at bounding box center [54, 220] width 55 height 13
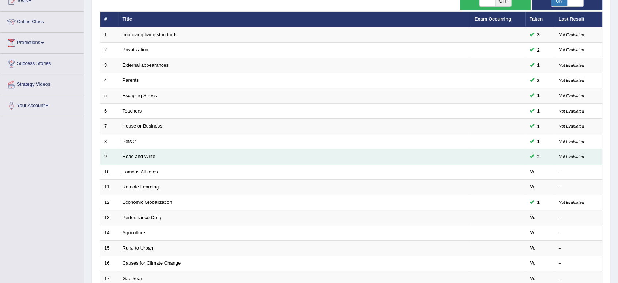
scroll to position [86, 0]
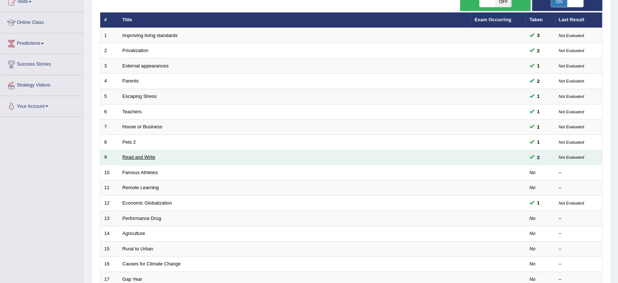
click at [129, 157] on link "Read and Write" at bounding box center [139, 156] width 33 height 5
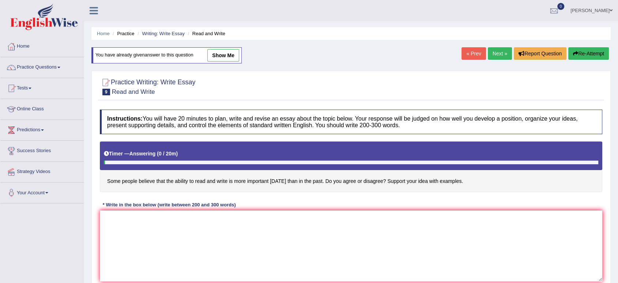
click at [224, 52] on link "show me" at bounding box center [224, 55] width 32 height 12
type textarea "A section of the society holds a belief that some people believe that the abili…"
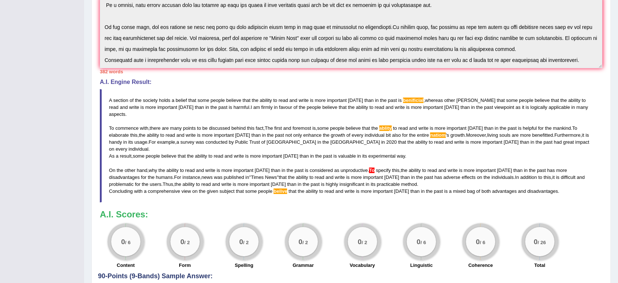
scroll to position [252, 0]
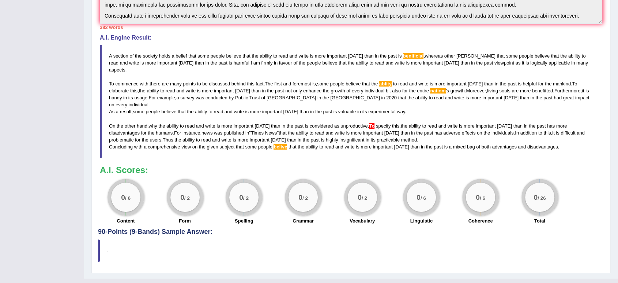
click at [604, 258] on div "Home Practice Writing: Write Essay Read and Write You have already given answer…" at bounding box center [351, 13] width 534 height 530
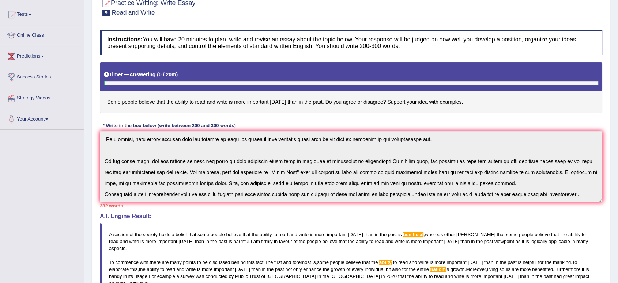
scroll to position [0, 0]
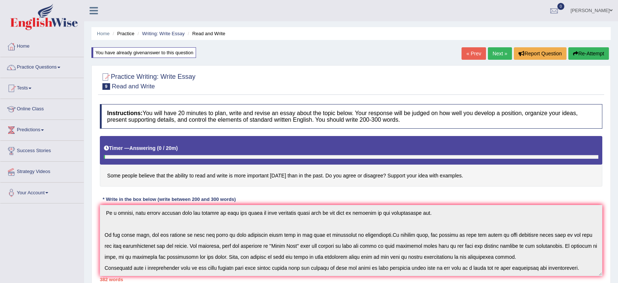
click at [586, 56] on button "Re-Attempt" at bounding box center [589, 53] width 41 height 12
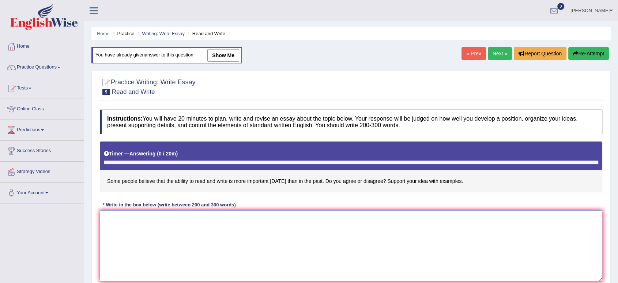
click at [224, 222] on textarea at bounding box center [351, 245] width 503 height 71
paste textarea "A section of the society holds a belief that some people believe that the abili…"
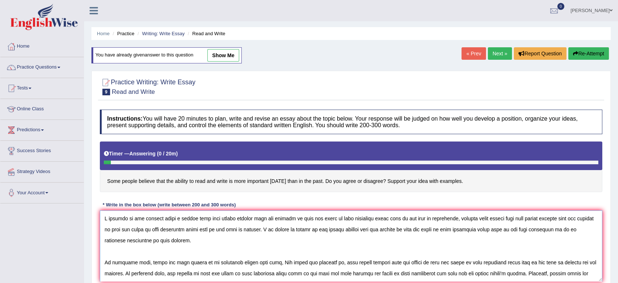
click at [427, 219] on textarea at bounding box center [351, 245] width 503 height 71
click at [406, 263] on textarea at bounding box center [351, 245] width 503 height 71
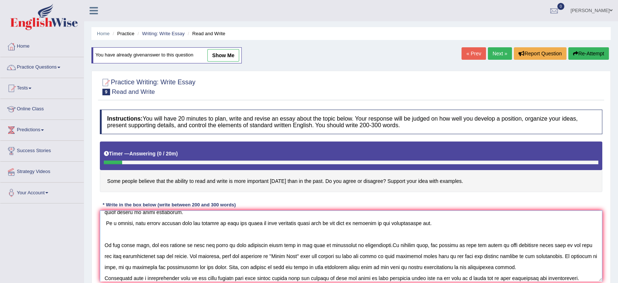
scroll to position [85, 0]
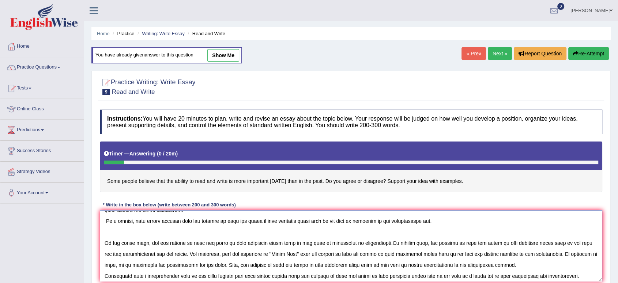
click at [384, 241] on textarea at bounding box center [351, 245] width 503 height 71
click at [381, 243] on textarea at bounding box center [351, 245] width 503 height 71
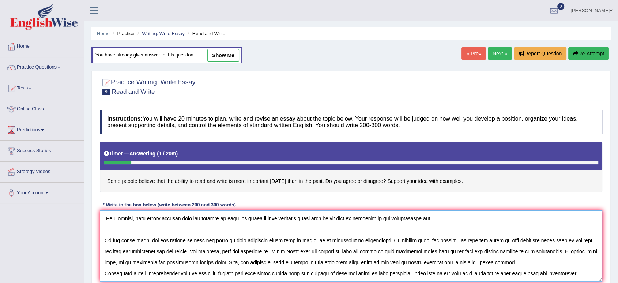
click at [290, 273] on textarea at bounding box center [351, 245] width 503 height 71
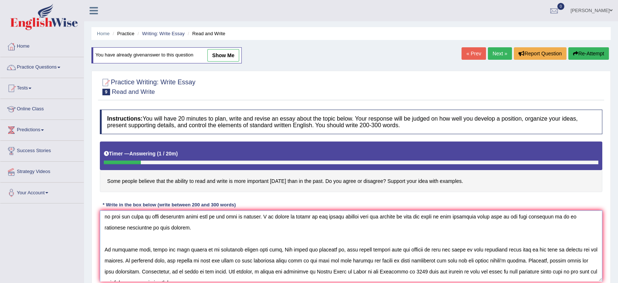
scroll to position [0, 0]
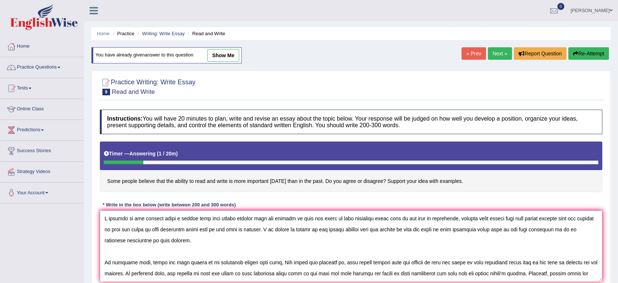
click at [359, 229] on textarea at bounding box center [351, 245] width 503 height 71
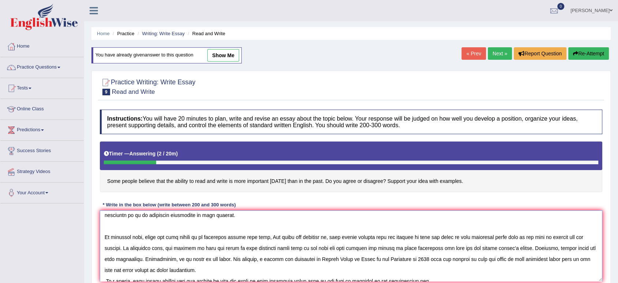
scroll to position [25, 0]
click at [168, 251] on textarea at bounding box center [351, 245] width 503 height 71
click at [165, 249] on textarea at bounding box center [351, 245] width 503 height 71
click at [165, 248] on textarea at bounding box center [351, 245] width 503 height 71
drag, startPoint x: 333, startPoint y: 238, endPoint x: 390, endPoint y: 236, distance: 57.5
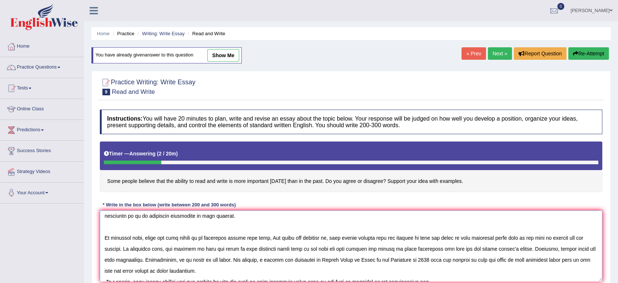
click at [390, 236] on textarea at bounding box center [351, 245] width 503 height 71
click at [165, 249] on textarea at bounding box center [351, 245] width 503 height 71
paste textarea "some people believe that"
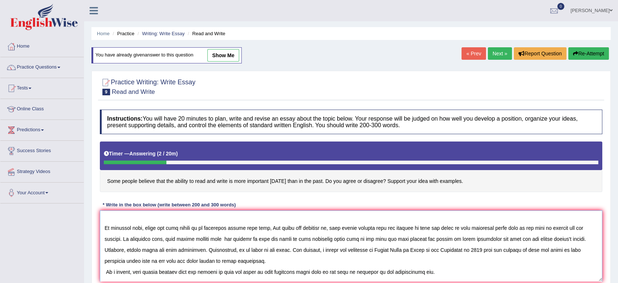
scroll to position [34, 0]
click at [497, 249] on textarea at bounding box center [351, 245] width 503 height 71
paste textarea "some people believe that"
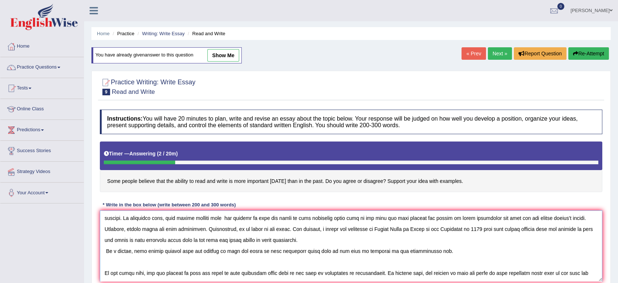
scroll to position [56, 0]
click at [192, 248] on textarea at bounding box center [351, 245] width 503 height 71
paste textarea "some people believe that"
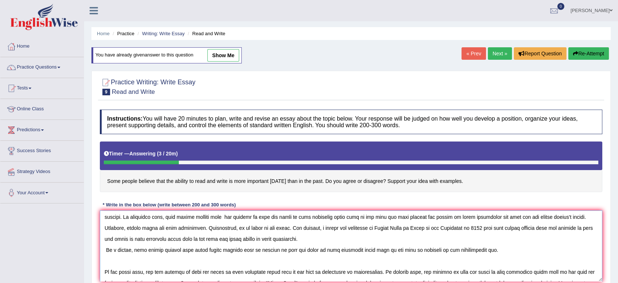
click at [193, 250] on textarea at bounding box center [351, 245] width 503 height 71
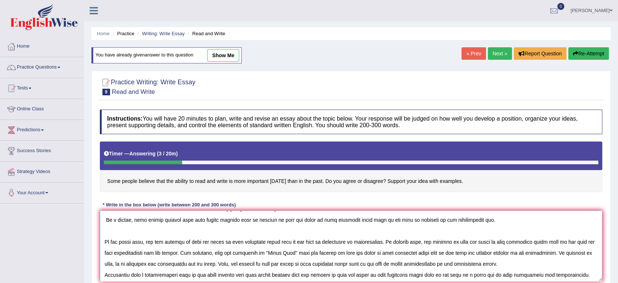
scroll to position [87, 0]
click at [158, 242] on textarea at bounding box center [351, 245] width 503 height 71
paste textarea "some people believe that"
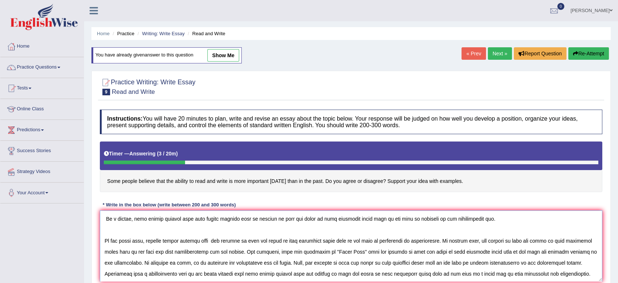
click at [159, 239] on textarea at bounding box center [351, 245] width 503 height 71
click at [157, 240] on textarea at bounding box center [351, 245] width 503 height 71
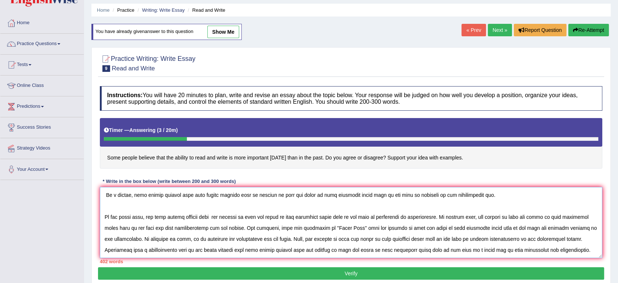
scroll to position [24, 0]
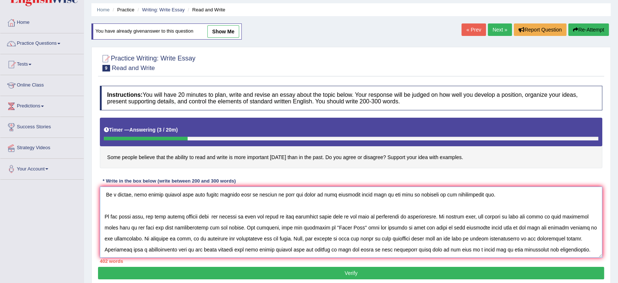
click at [478, 216] on textarea at bounding box center [351, 221] width 503 height 71
paste textarea "some people believe that"
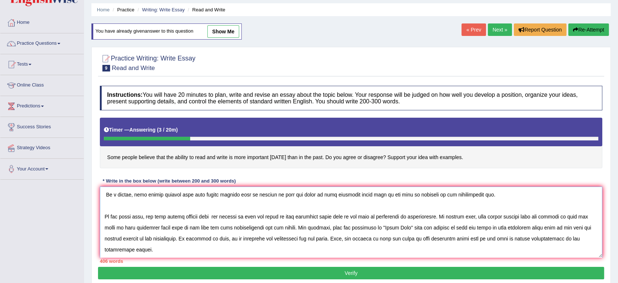
scroll to position [99, 0]
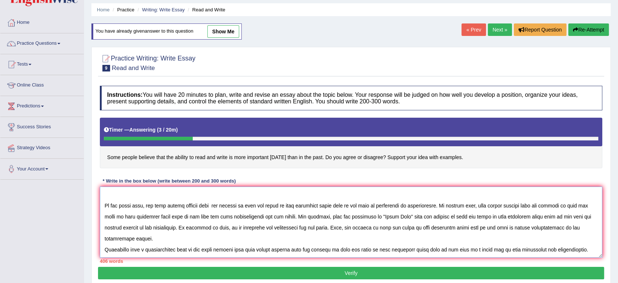
click at [429, 216] on textarea at bounding box center [351, 221] width 503 height 71
paste textarea "some people believe that"
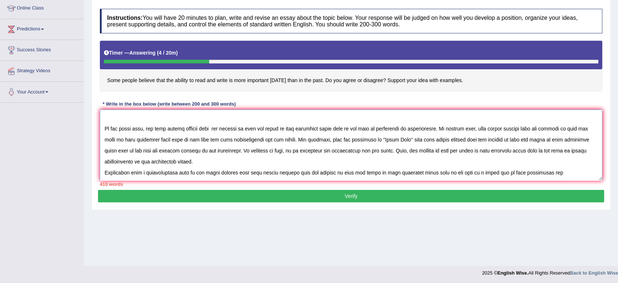
click at [394, 150] on textarea at bounding box center [351, 144] width 503 height 71
paste textarea "some people believe that"
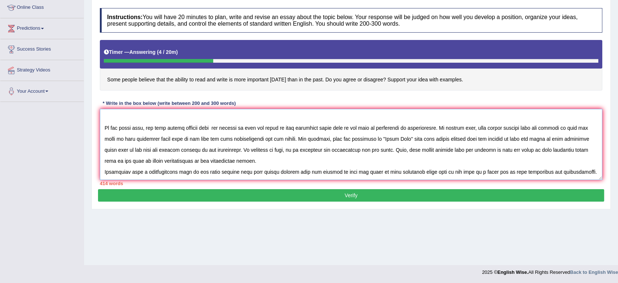
type textarea "A section of the society holds a belief that some people believe that the abili…"
click at [302, 193] on button "Verify" at bounding box center [351, 195] width 506 height 12
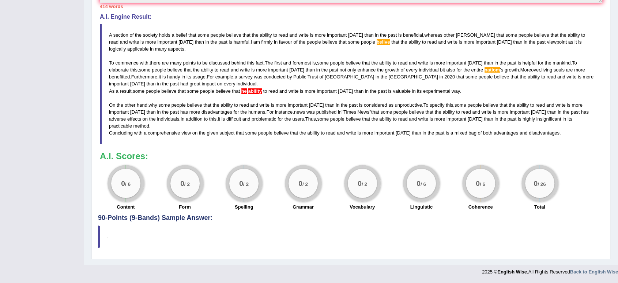
scroll to position [0, 0]
